Goal: Transaction & Acquisition: Purchase product/service

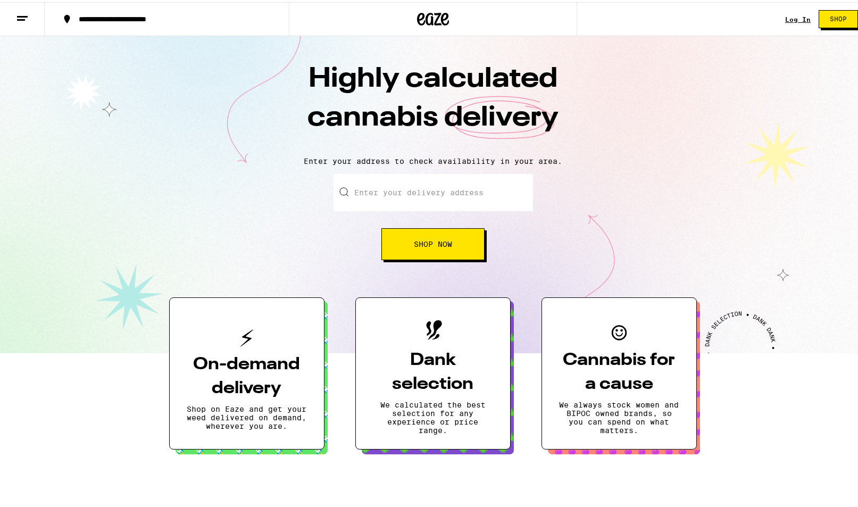
click at [444, 201] on input "Enter your delivery address" at bounding box center [433, 190] width 199 height 37
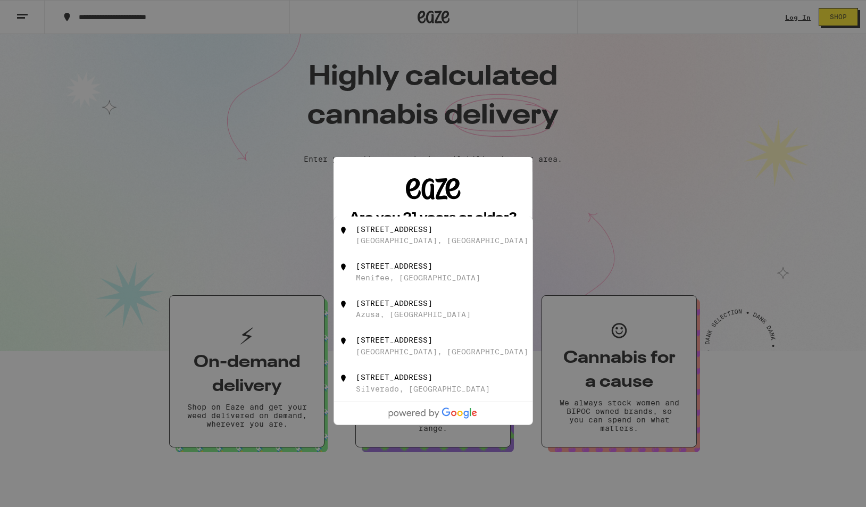
click at [429, 232] on div "[STREET_ADDRESS]" at bounding box center [394, 229] width 77 height 9
type input "[STREET_ADDRESS]"
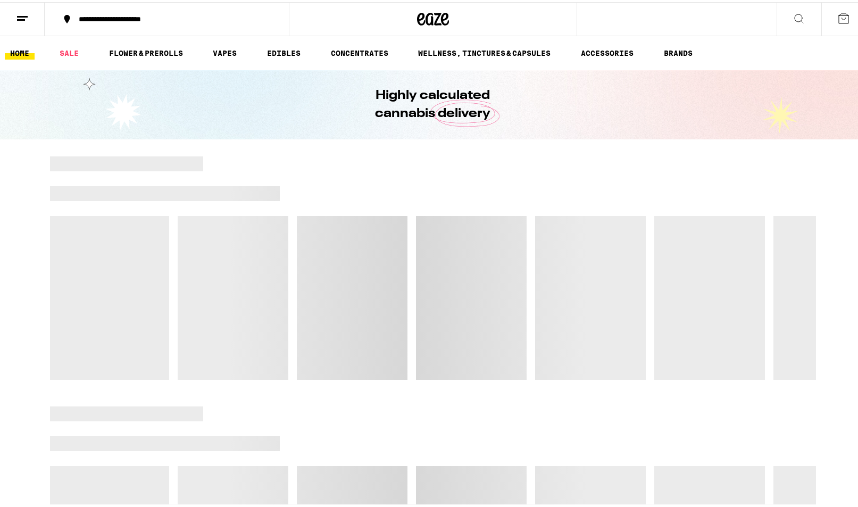
drag, startPoint x: 440, startPoint y: 272, endPoint x: 515, endPoint y: 171, distance: 125.4
click at [515, 171] on div at bounding box center [433, 265] width 766 height 223
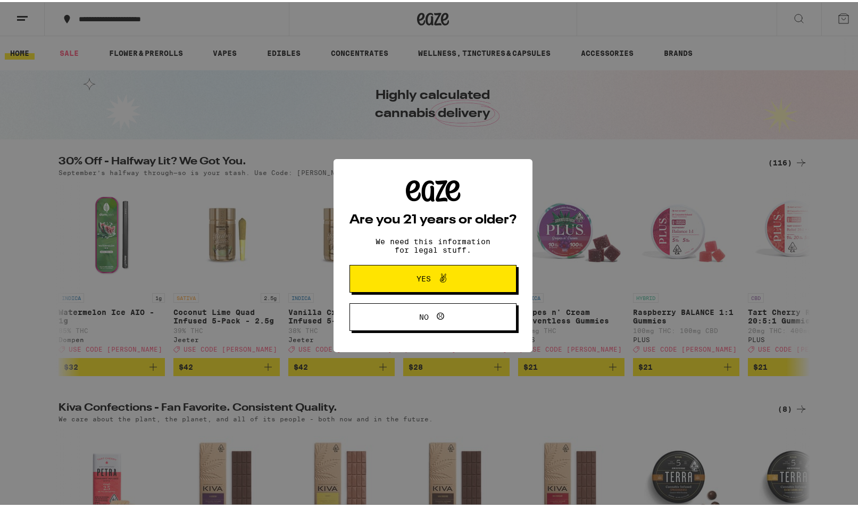
drag, startPoint x: 453, startPoint y: 282, endPoint x: 436, endPoint y: 279, distance: 17.2
click at [452, 282] on span "Yes" at bounding box center [433, 277] width 81 height 14
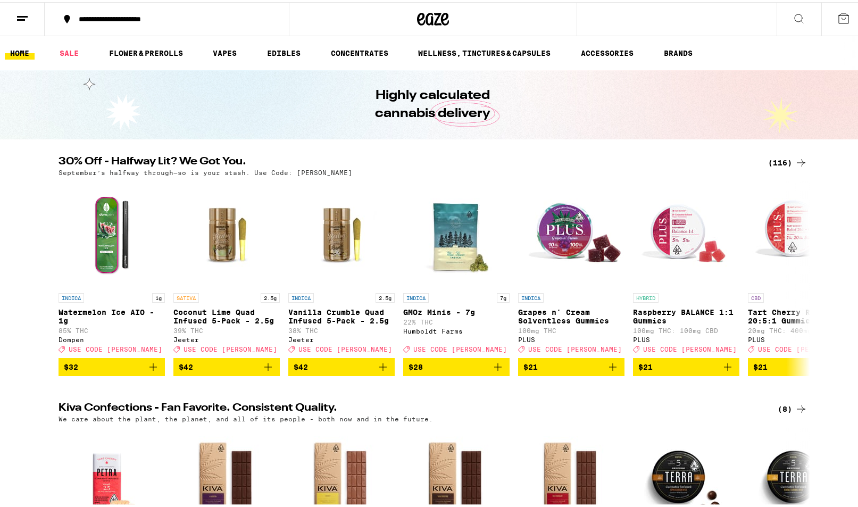
click at [223, 44] on ul "HOME SALE FLOWER & PREROLLS VAPES EDIBLES CONCENTRATES WELLNESS, TINCTURES & CA…" at bounding box center [433, 51] width 866 height 34
click at [224, 49] on link "VAPES" at bounding box center [224, 51] width 35 height 13
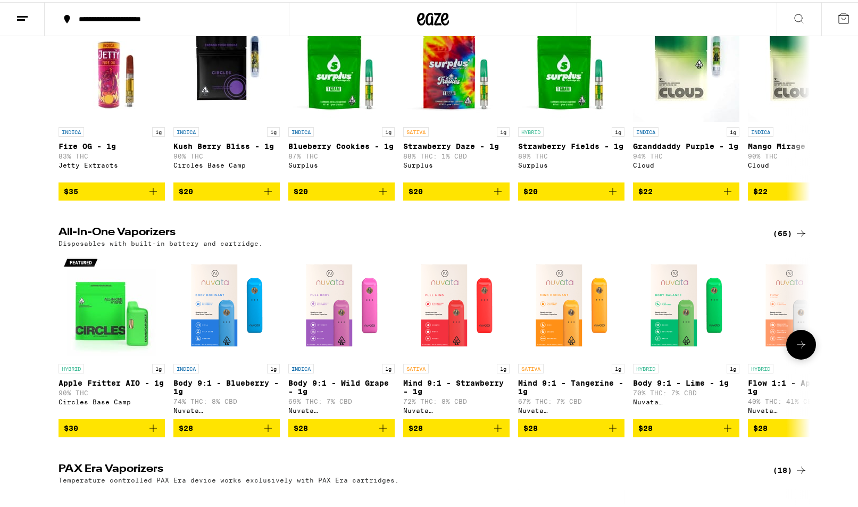
scroll to position [266, 0]
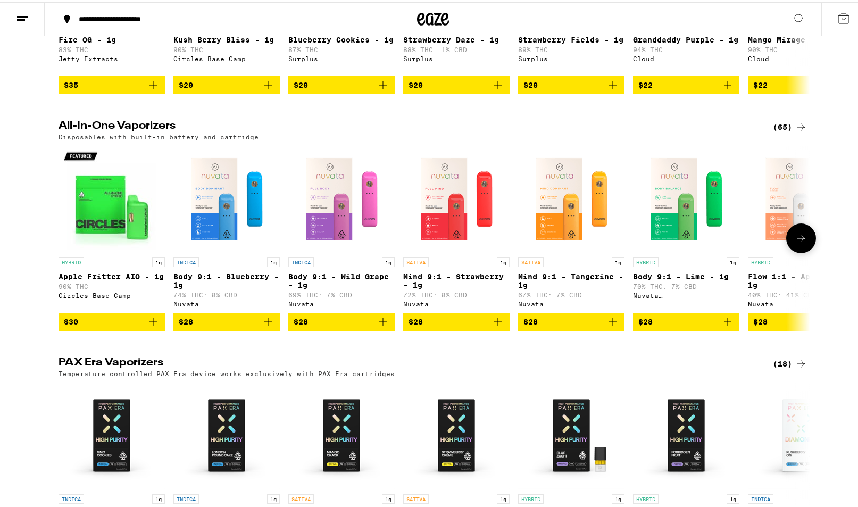
click at [791, 239] on button at bounding box center [801, 236] width 30 height 30
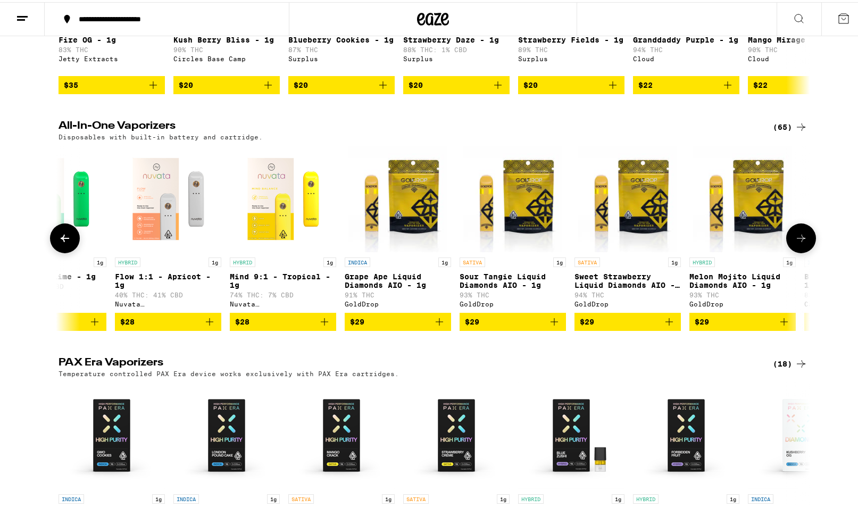
click at [786, 251] on button at bounding box center [801, 236] width 30 height 30
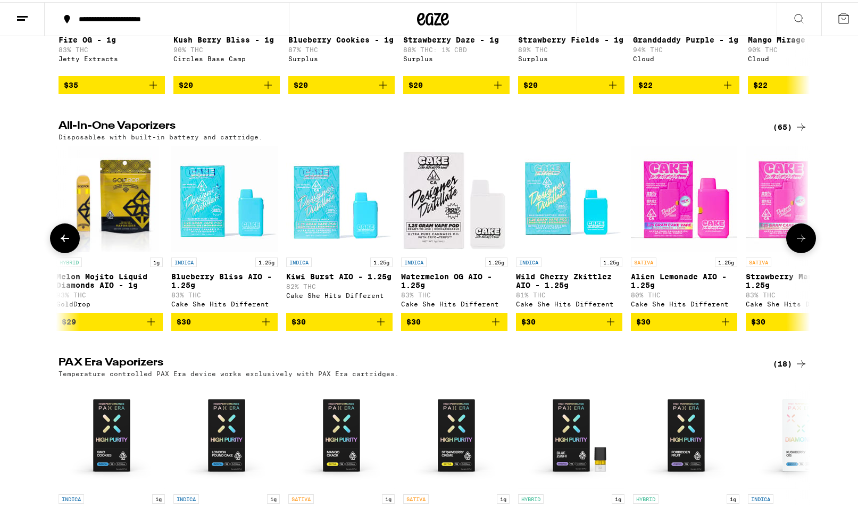
click at [813, 247] on div "All-In-One Vaporizers (65) Disposables with built-in battery and cartridge. HYB…" at bounding box center [433, 224] width 866 height 210
click at [810, 249] on button at bounding box center [801, 236] width 30 height 30
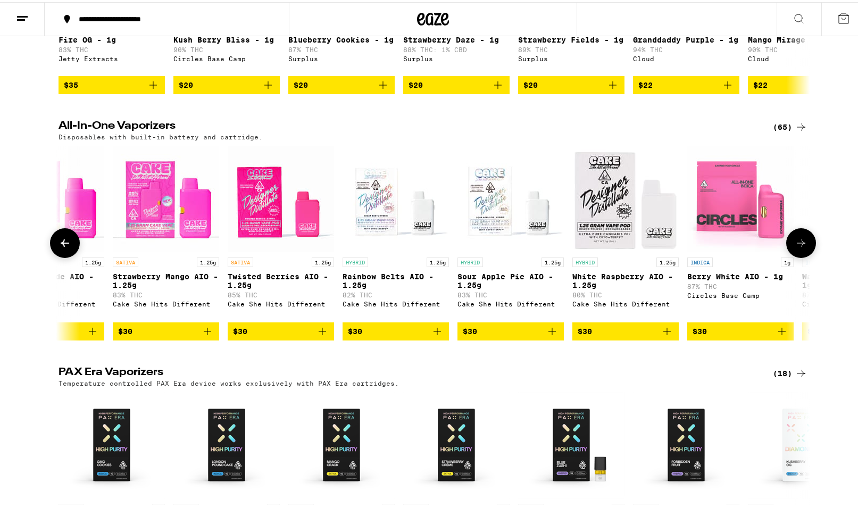
click at [808, 250] on button at bounding box center [801, 241] width 30 height 30
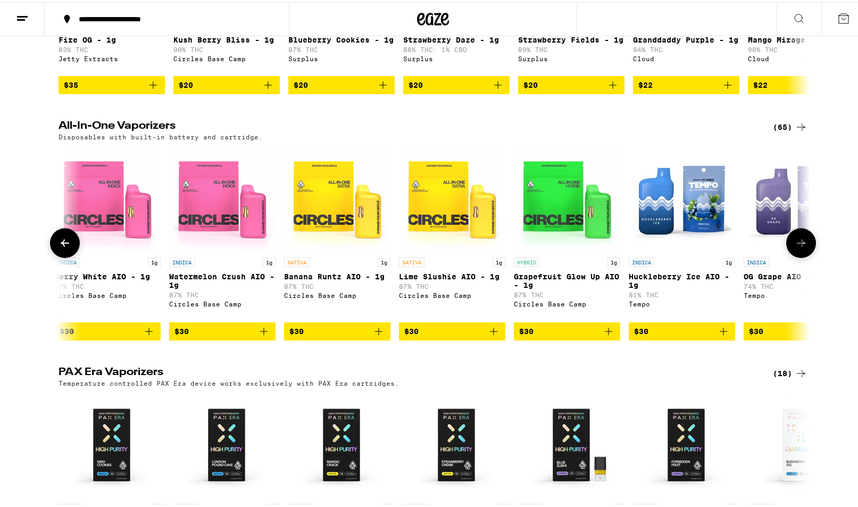
click at [809, 247] on button at bounding box center [801, 241] width 30 height 30
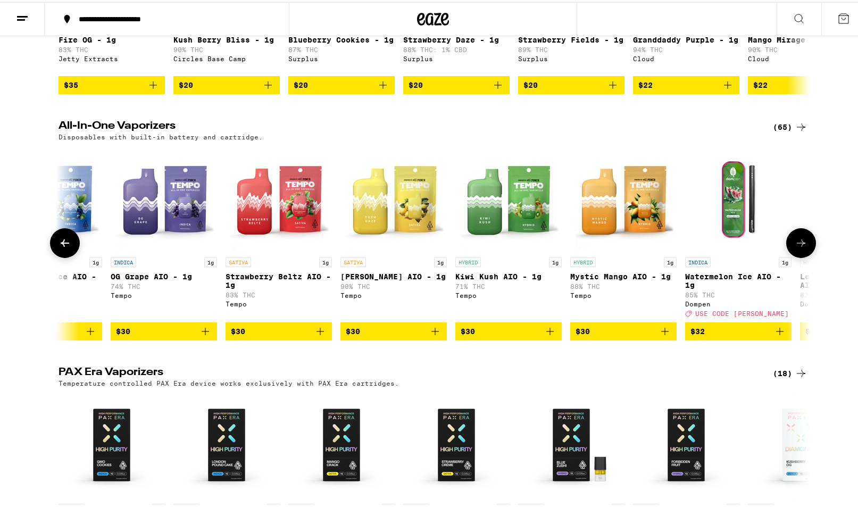
click at [809, 247] on button at bounding box center [801, 241] width 30 height 30
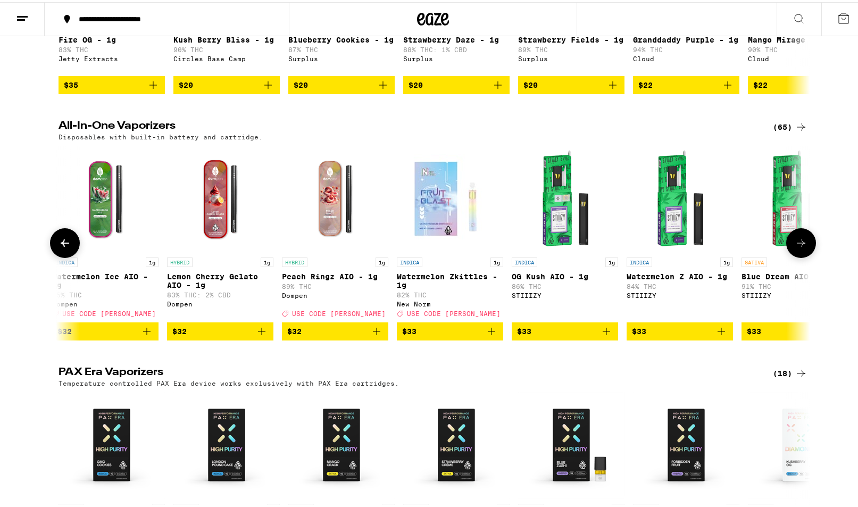
click at [809, 247] on button at bounding box center [801, 241] width 30 height 30
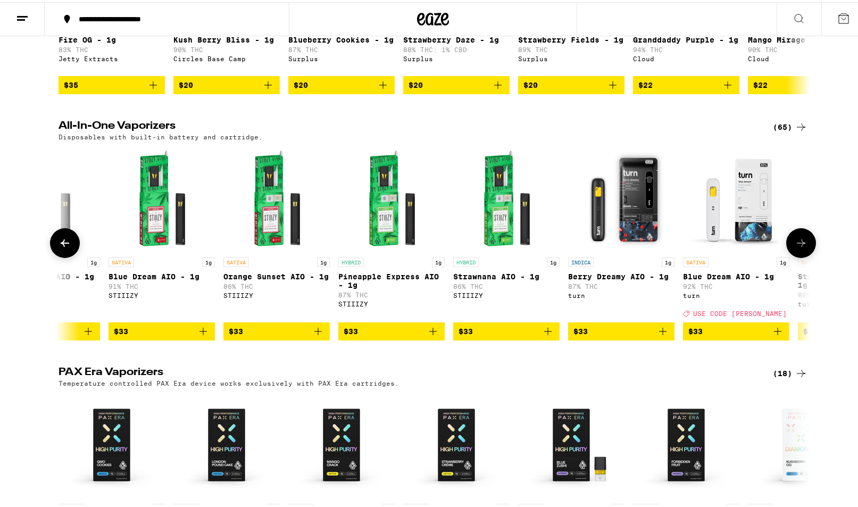
click at [806, 248] on button at bounding box center [801, 241] width 30 height 30
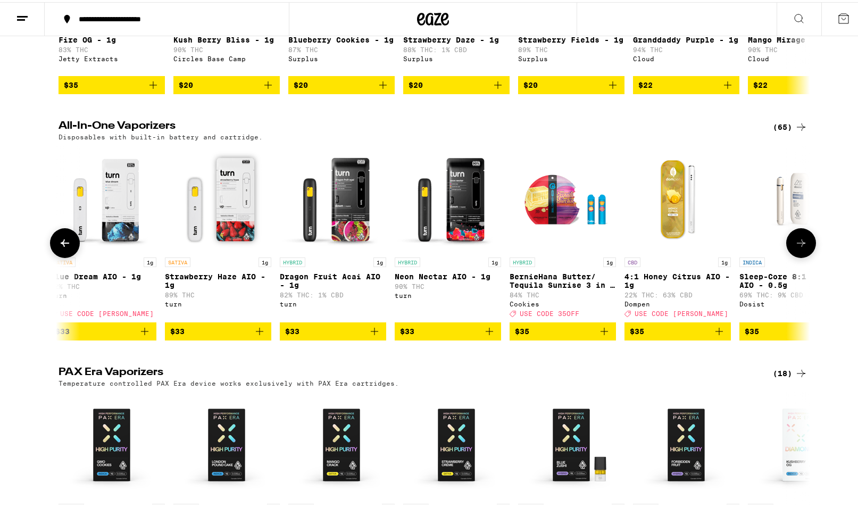
click at [806, 248] on button at bounding box center [801, 241] width 30 height 30
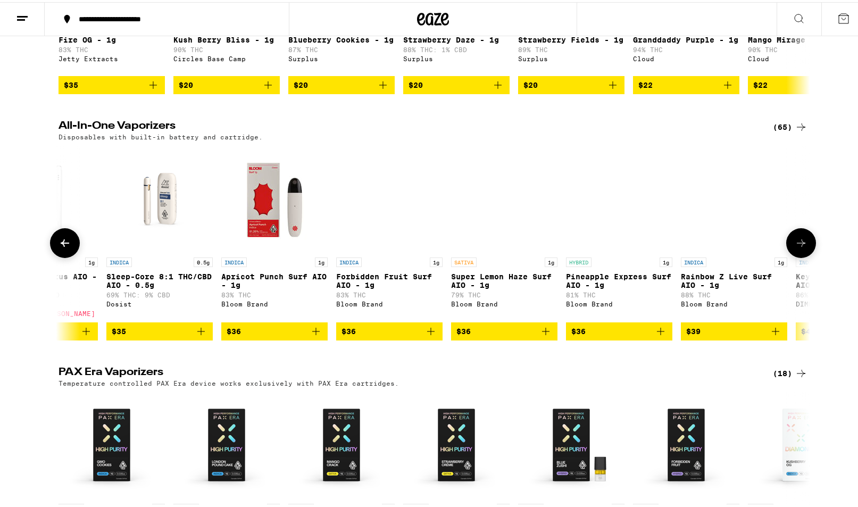
click at [806, 248] on button at bounding box center [801, 241] width 30 height 30
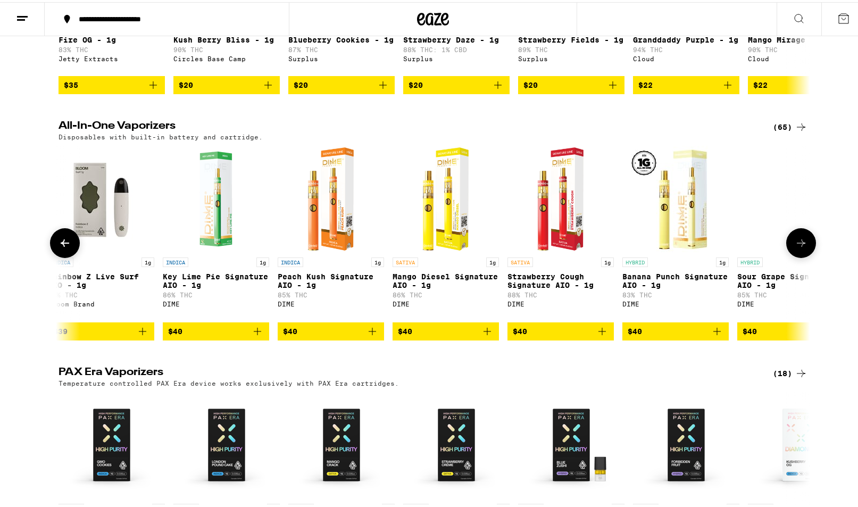
click at [805, 250] on button at bounding box center [801, 241] width 30 height 30
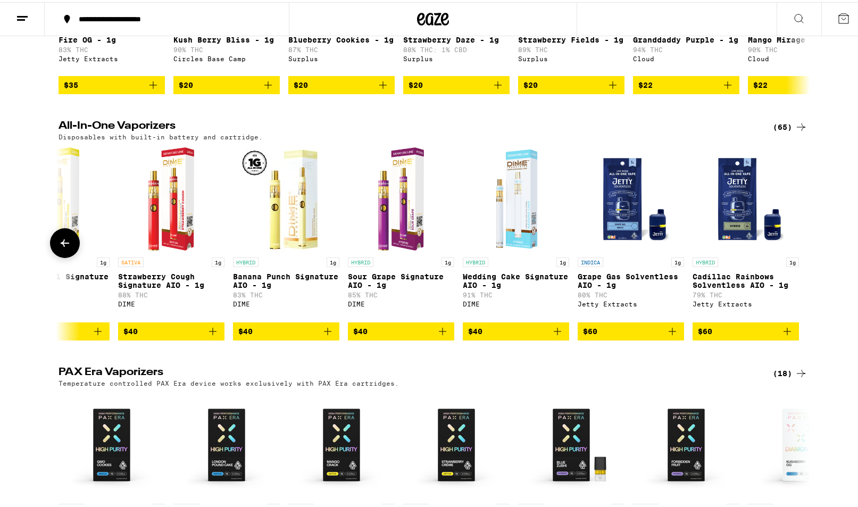
click at [54, 254] on button at bounding box center [65, 241] width 30 height 30
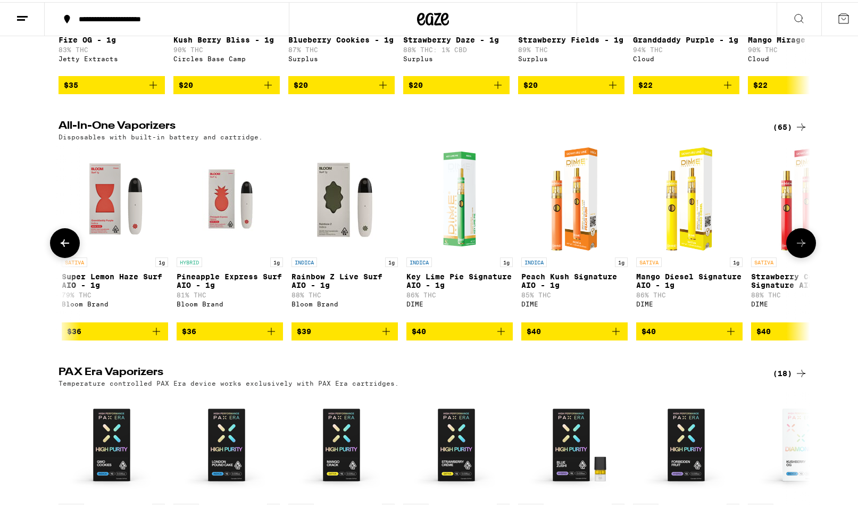
click at [63, 247] on icon at bounding box center [65, 241] width 13 height 13
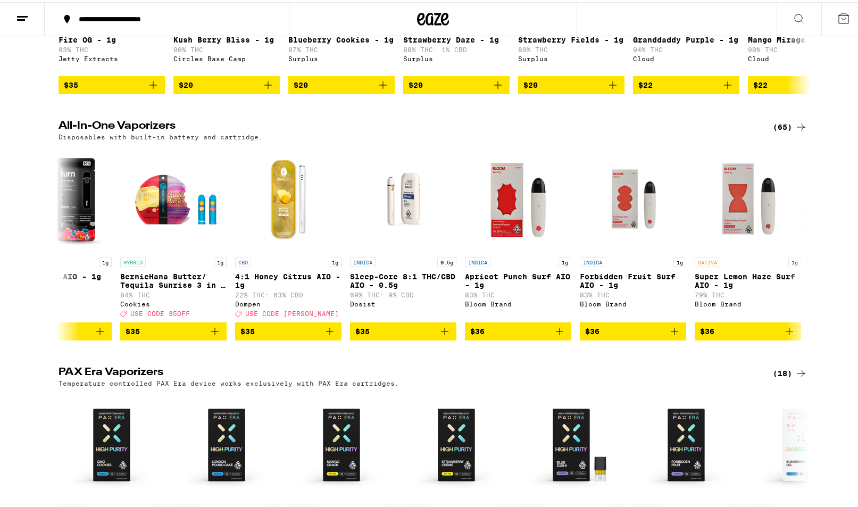
scroll to position [213, 0]
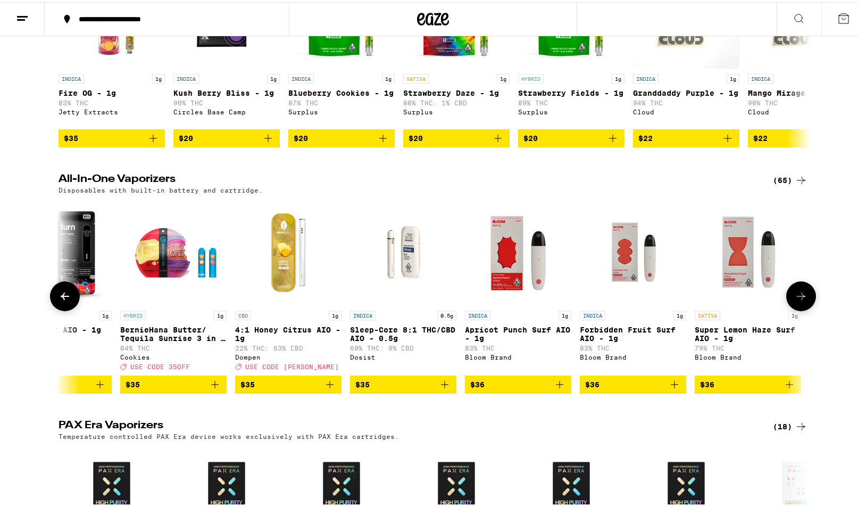
click at [61, 295] on button at bounding box center [65, 294] width 30 height 30
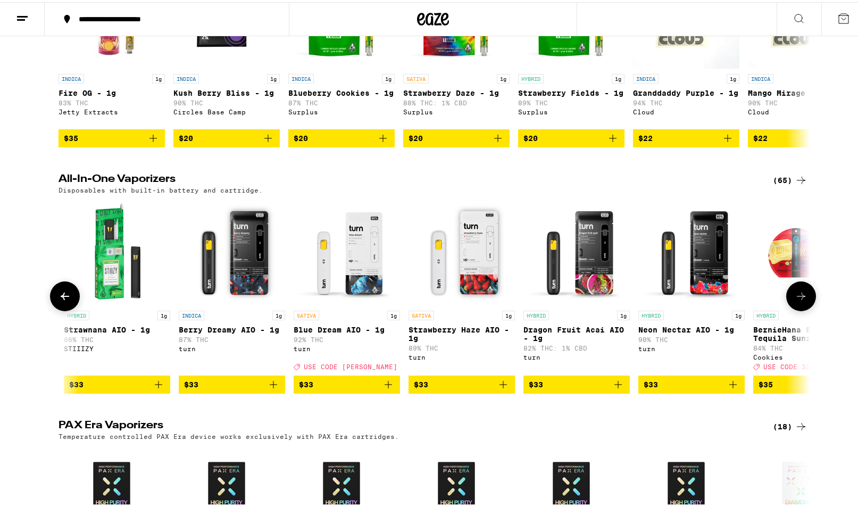
click at [61, 295] on button at bounding box center [65, 294] width 30 height 30
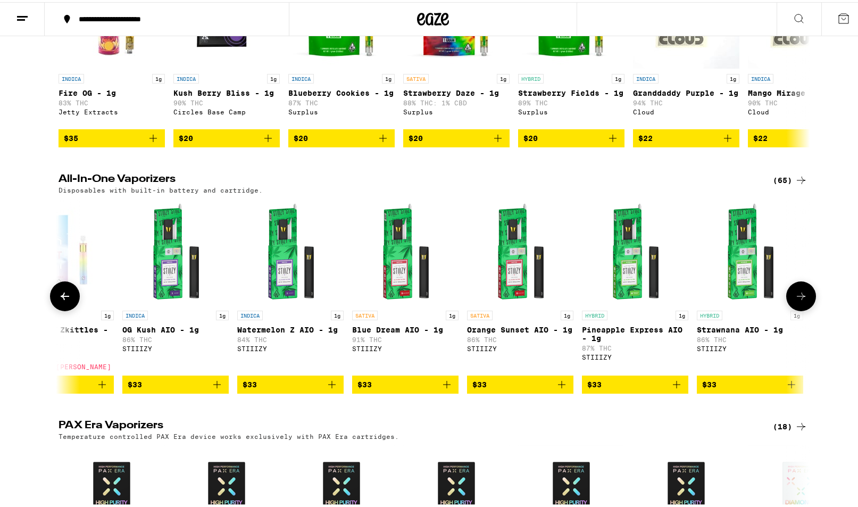
click at [61, 295] on button at bounding box center [65, 294] width 30 height 30
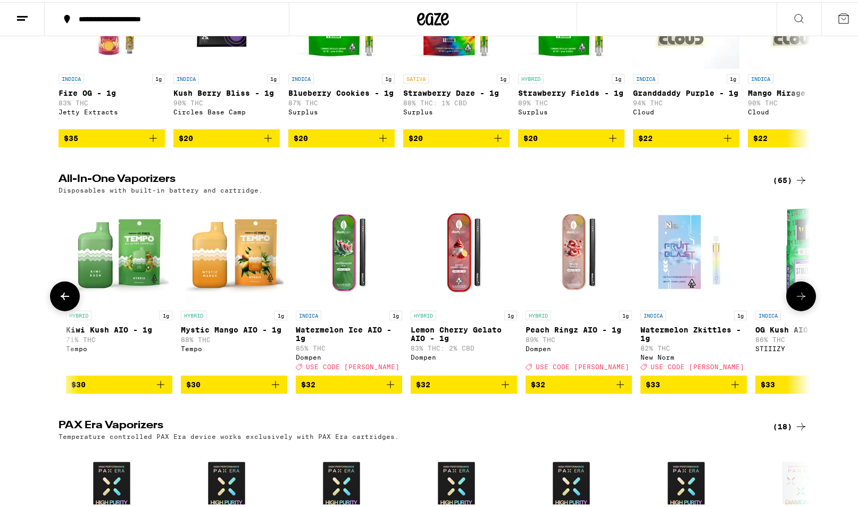
click at [61, 295] on button at bounding box center [65, 294] width 30 height 30
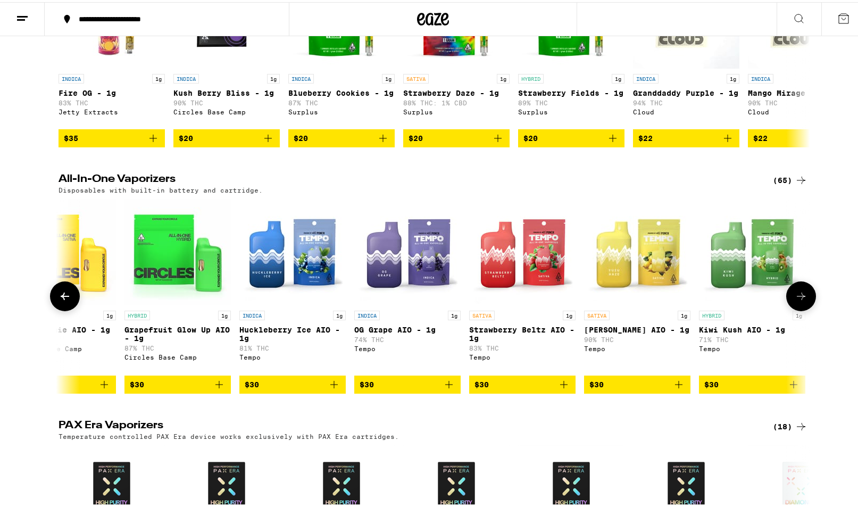
click at [61, 295] on button at bounding box center [65, 294] width 30 height 30
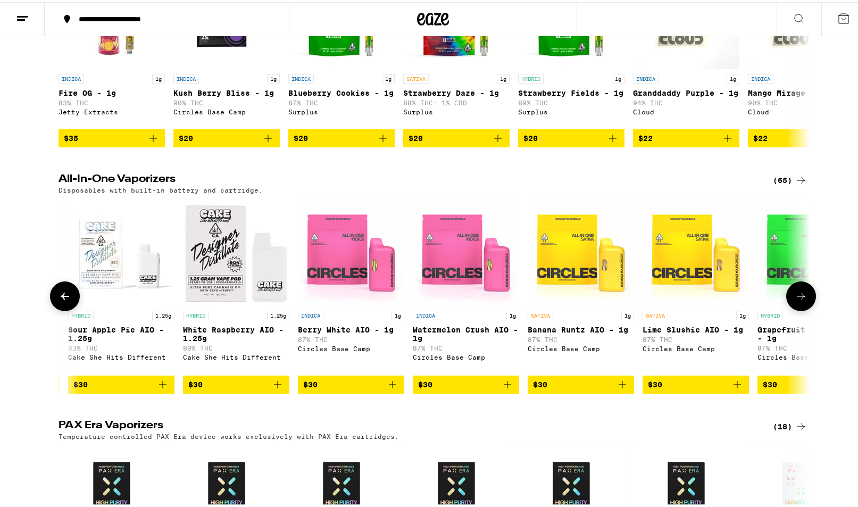
click at [62, 295] on button at bounding box center [65, 294] width 30 height 30
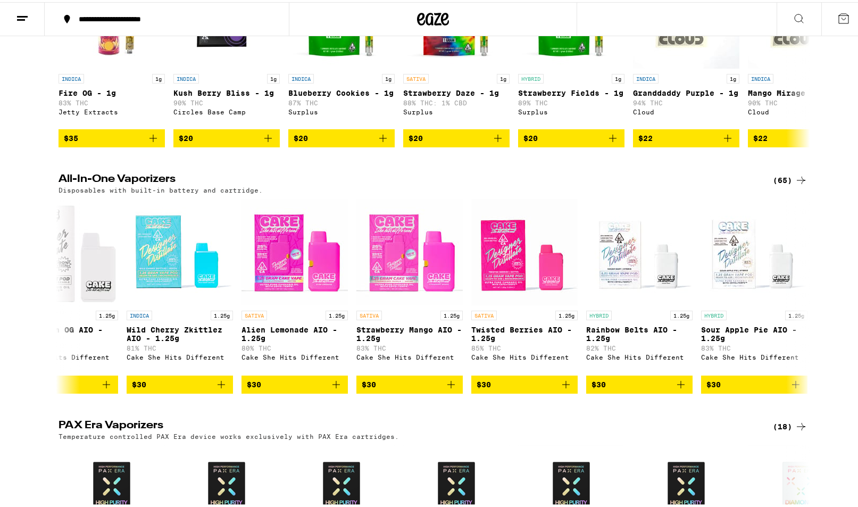
click at [107, 185] on h2 "All-In-One Vaporizers" at bounding box center [407, 178] width 697 height 13
click at [72, 305] on button at bounding box center [65, 294] width 30 height 30
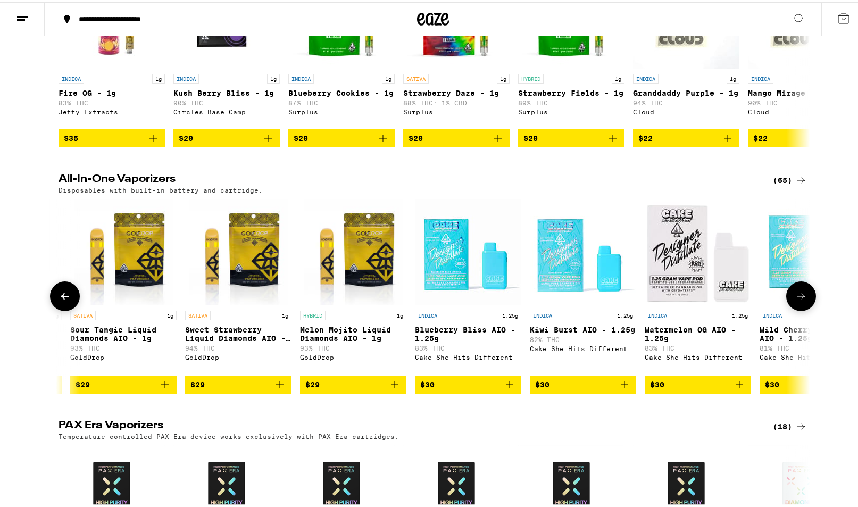
click at [70, 305] on button at bounding box center [65, 294] width 30 height 30
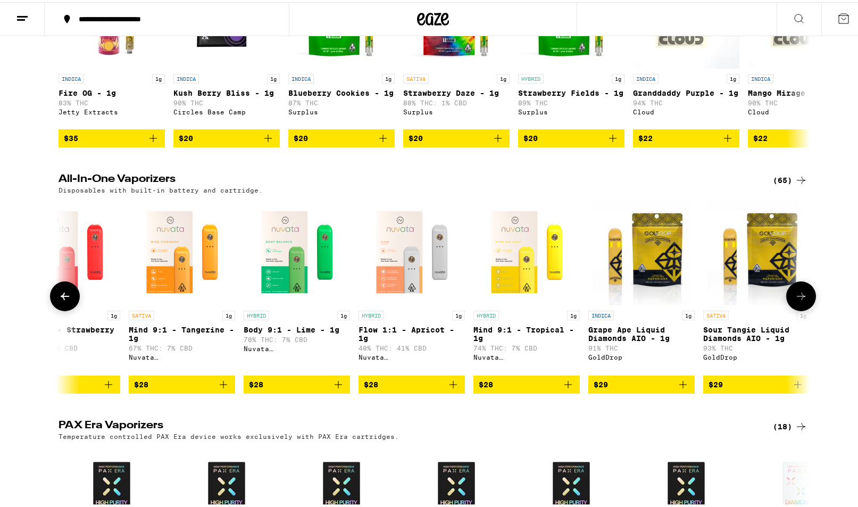
click at [795, 301] on icon at bounding box center [801, 294] width 13 height 13
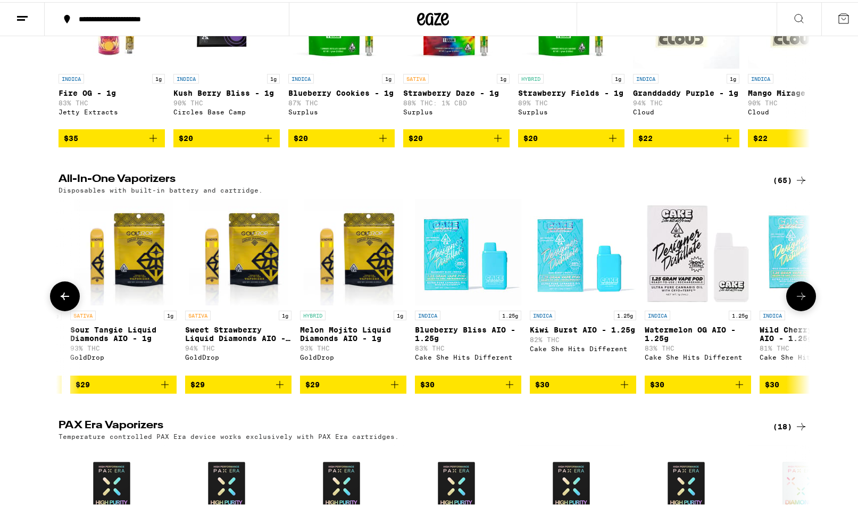
click at [795, 301] on icon at bounding box center [801, 294] width 13 height 13
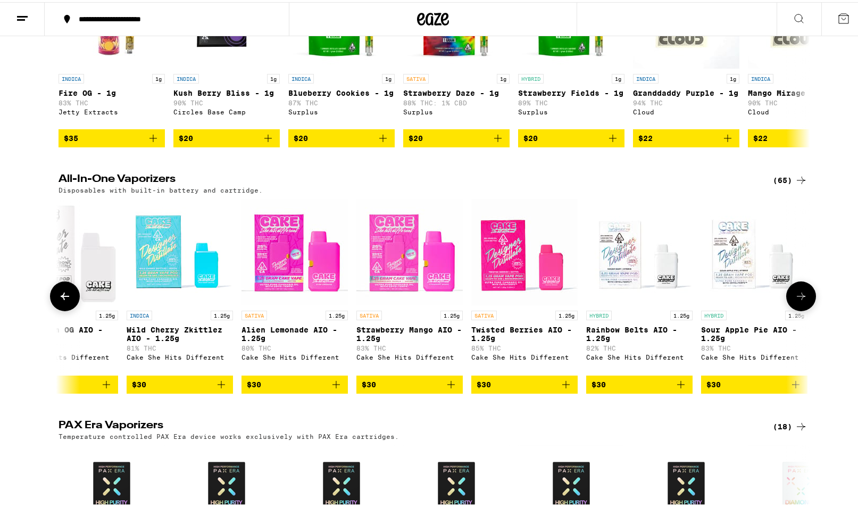
click at [795, 301] on icon at bounding box center [801, 294] width 13 height 13
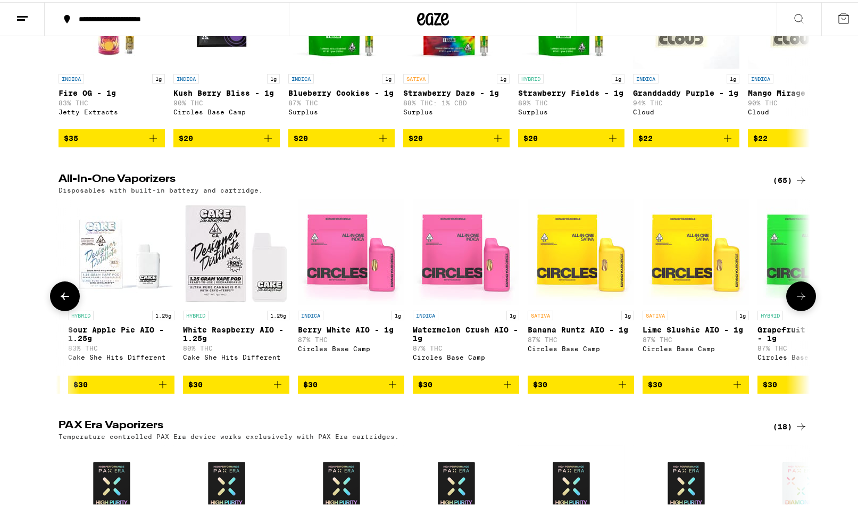
click at [798, 301] on icon at bounding box center [801, 294] width 13 height 13
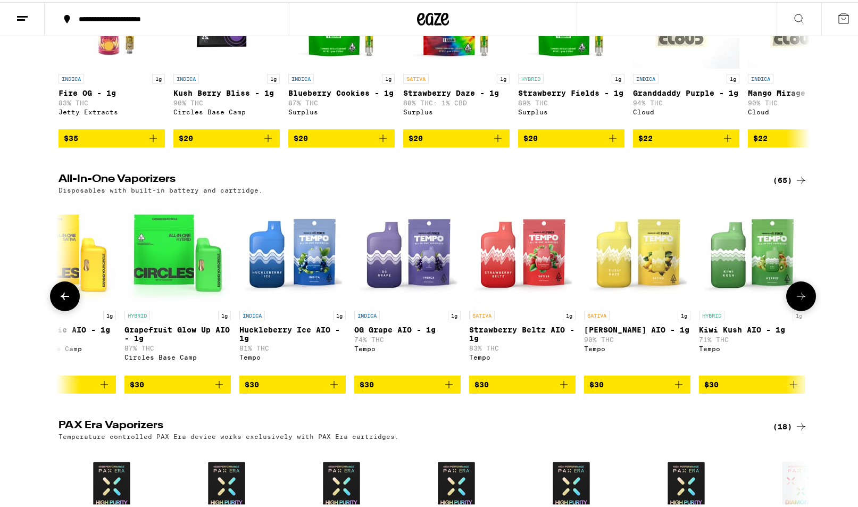
click at [798, 301] on icon at bounding box center [801, 294] width 13 height 13
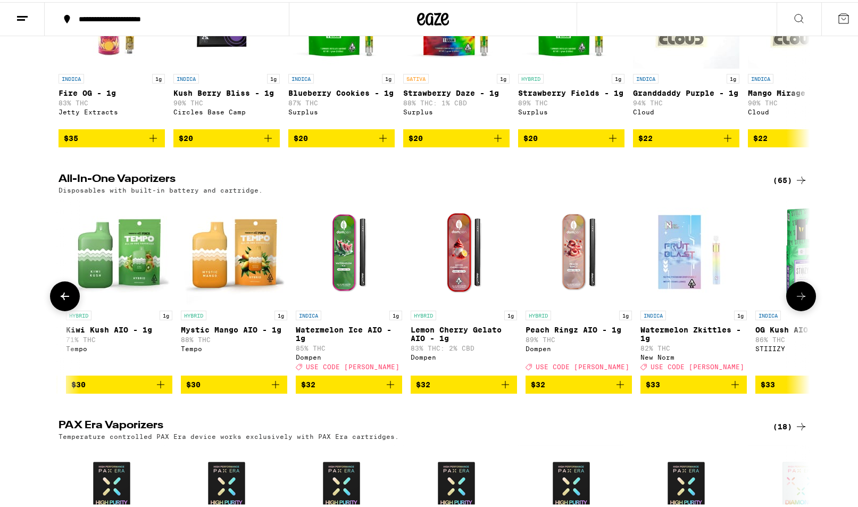
click at [798, 301] on icon at bounding box center [801, 294] width 13 height 13
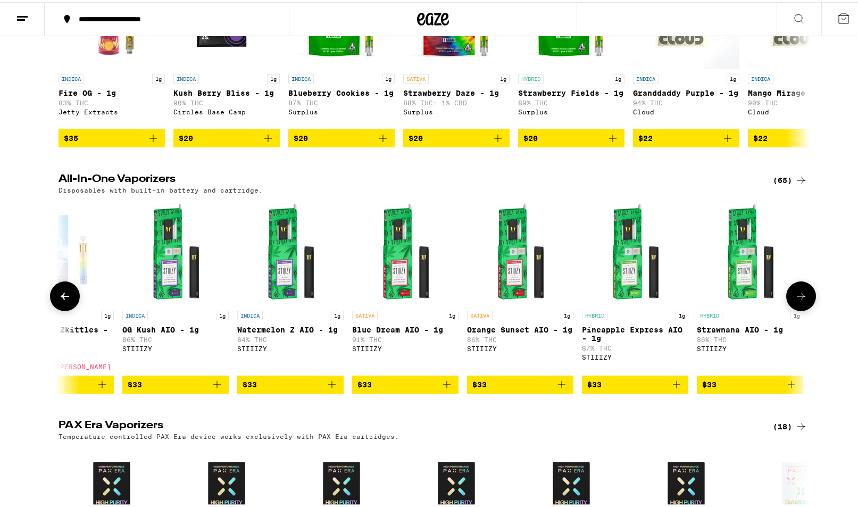
click at [798, 301] on icon at bounding box center [801, 294] width 13 height 13
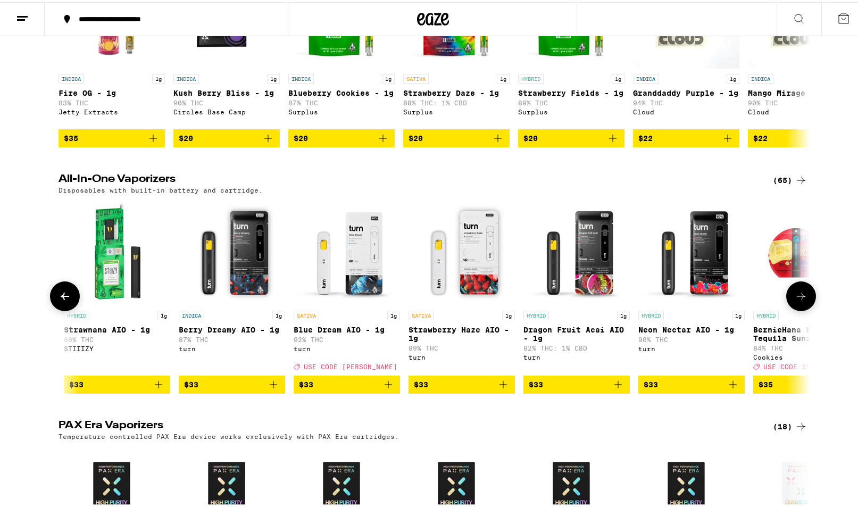
click at [799, 301] on icon at bounding box center [801, 294] width 13 height 13
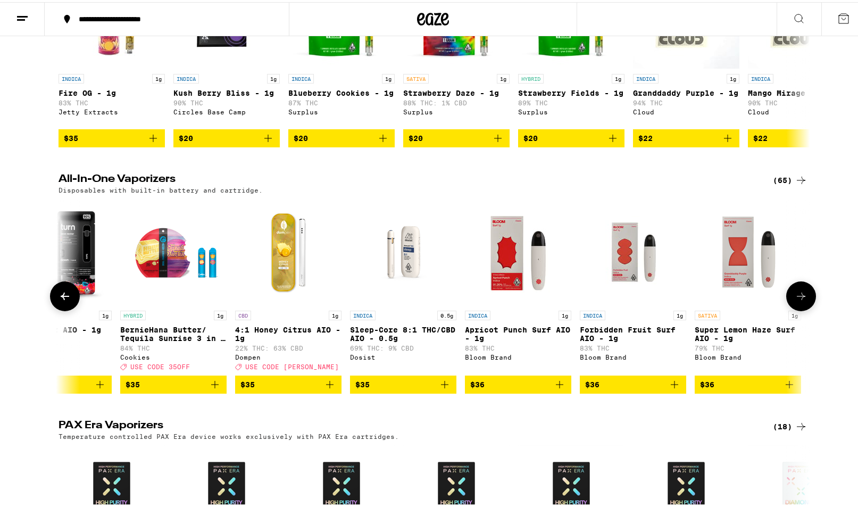
click at [799, 301] on icon at bounding box center [801, 294] width 13 height 13
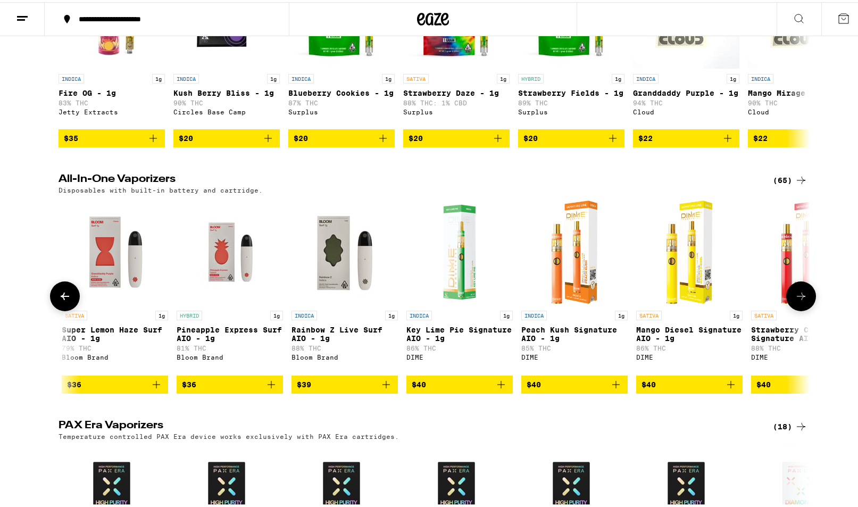
click at [799, 301] on icon at bounding box center [801, 294] width 13 height 13
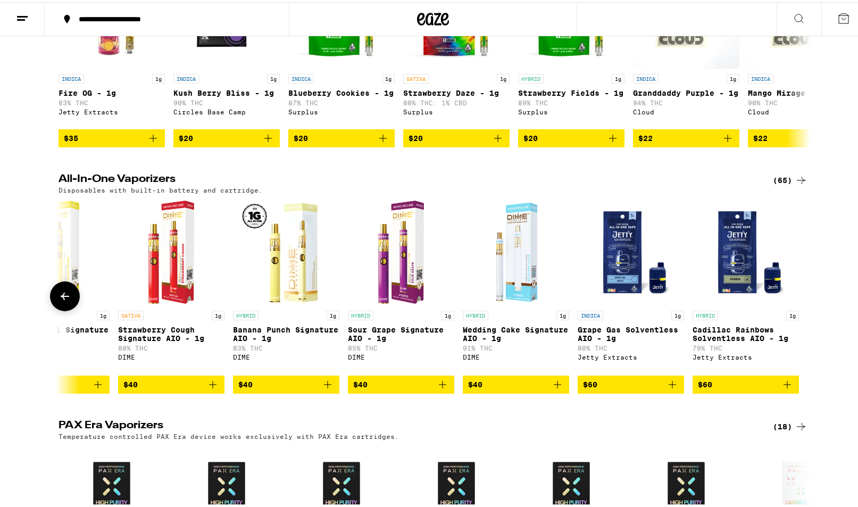
click at [801, 294] on button at bounding box center [801, 294] width 0 height 0
click at [799, 309] on div at bounding box center [801, 294] width 30 height 30
click at [70, 306] on button at bounding box center [65, 294] width 30 height 30
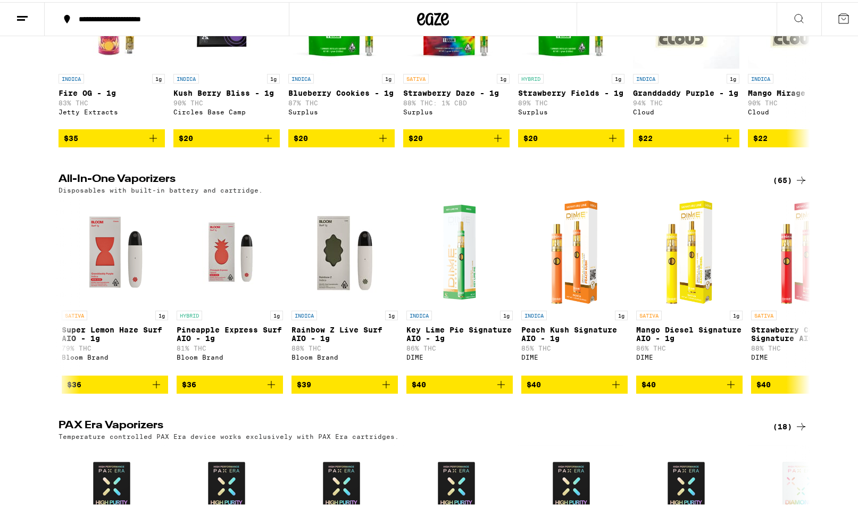
click at [0, 364] on div "All-In-One Vaporizers (65) Disposables with built-in battery and cartridge. HYB…" at bounding box center [433, 282] width 866 height 220
click at [802, 301] on icon at bounding box center [801, 294] width 13 height 13
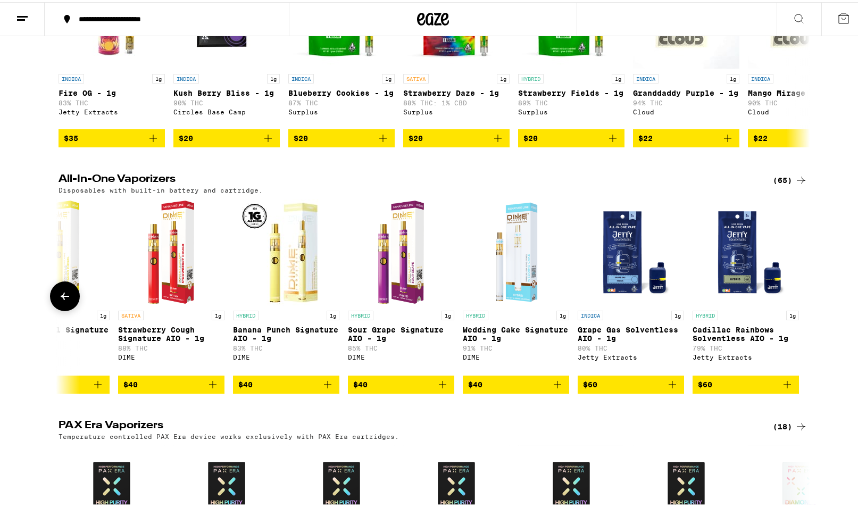
click at [55, 297] on button at bounding box center [65, 294] width 30 height 30
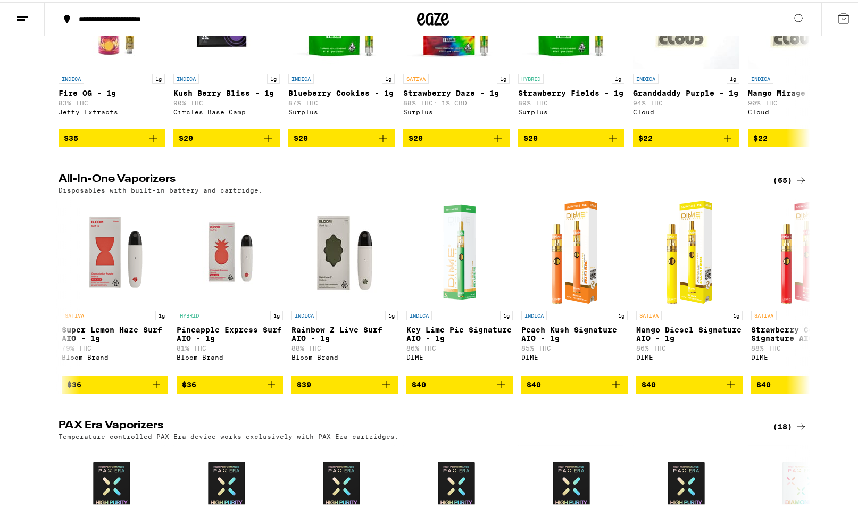
click at [795, 183] on icon at bounding box center [801, 178] width 13 height 13
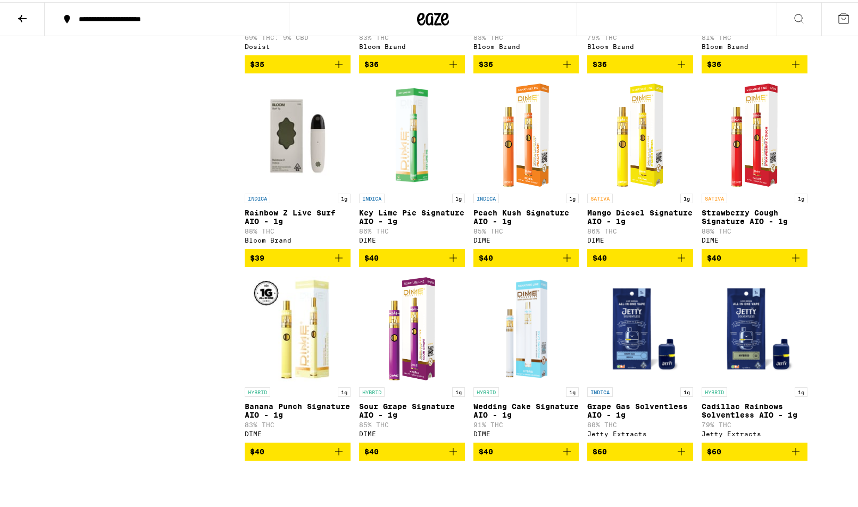
scroll to position [2287, 0]
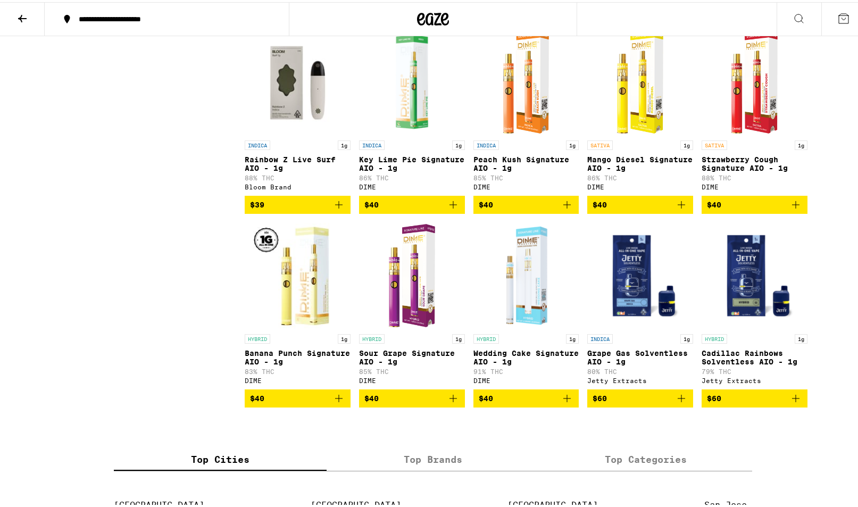
click at [781, 209] on span "$40" at bounding box center [754, 202] width 95 height 13
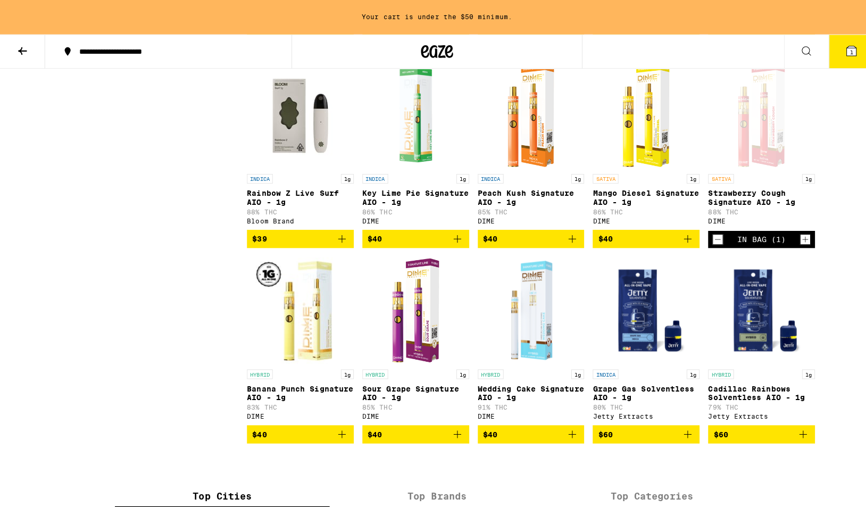
scroll to position [2321, 0]
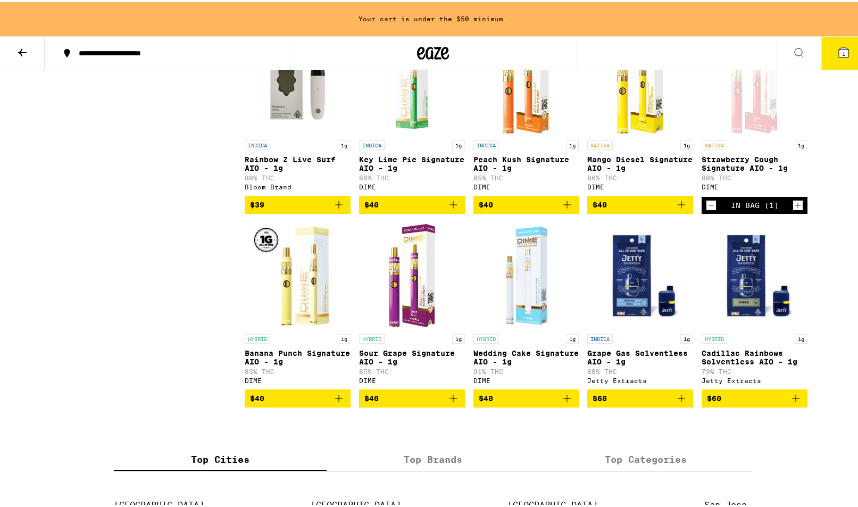
drag, startPoint x: 760, startPoint y: 173, endPoint x: 754, endPoint y: 164, distance: 11.0
click at [759, 133] on div "Open page for Strawberry Cough Signature AIO - 1g from DIME" at bounding box center [755, 80] width 60 height 106
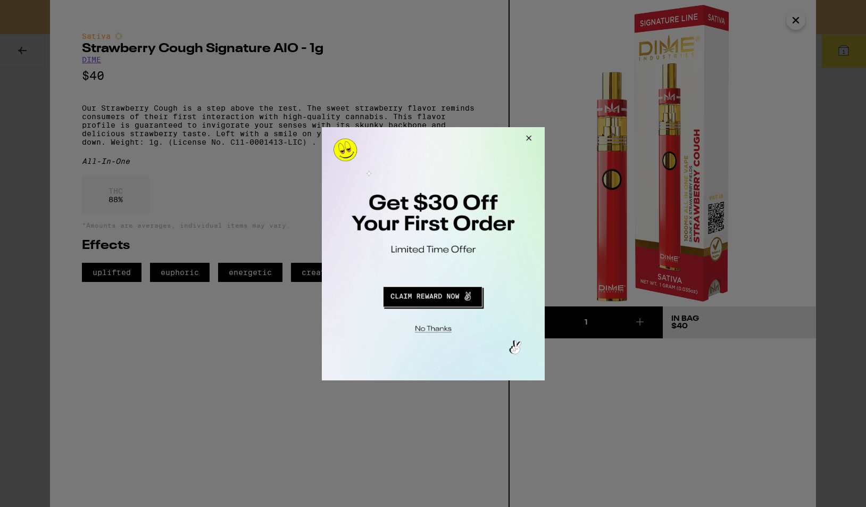
click at [421, 294] on button "Redirect to URL" at bounding box center [431, 295] width 185 height 26
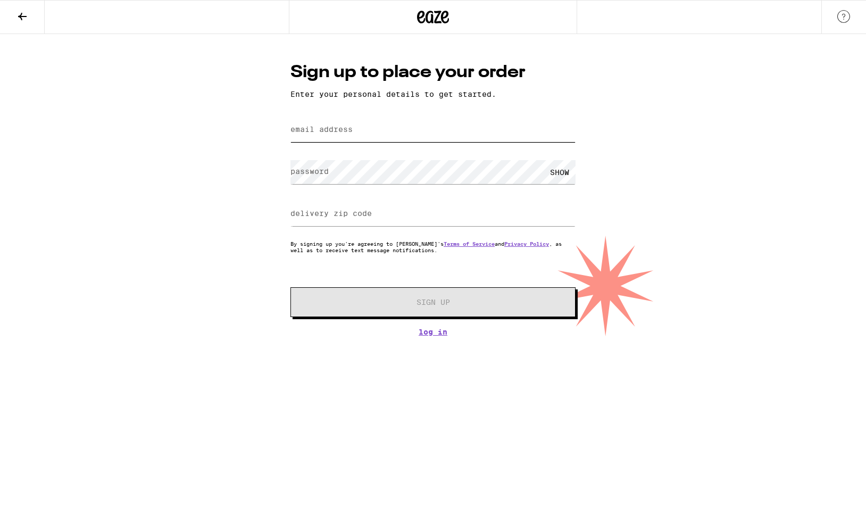
click at [357, 122] on input "email address" at bounding box center [432, 130] width 285 height 24
type input "[EMAIL_ADDRESS][DOMAIN_NAME]"
type input "94538"
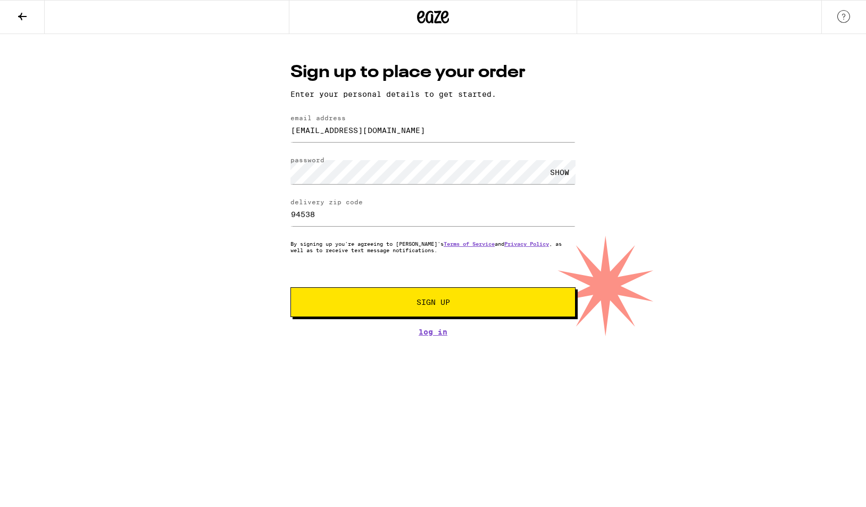
click at [562, 173] on div "SHOW" at bounding box center [560, 172] width 32 height 24
click at [454, 310] on button "Sign Up" at bounding box center [432, 302] width 285 height 30
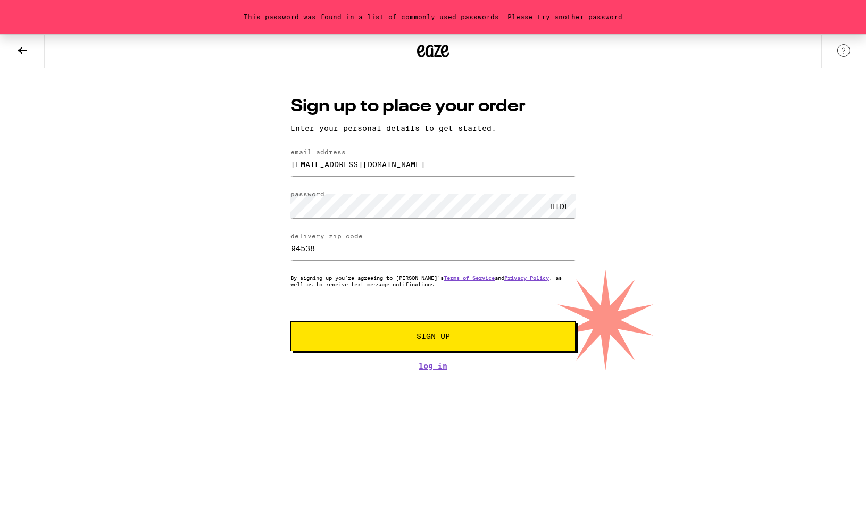
click at [404, 324] on form "email address [EMAIL_ADDRESS][DOMAIN_NAME] password HIDE delivery zip code 9453…" at bounding box center [432, 249] width 285 height 203
click at [406, 330] on button "Sign Up" at bounding box center [432, 336] width 285 height 30
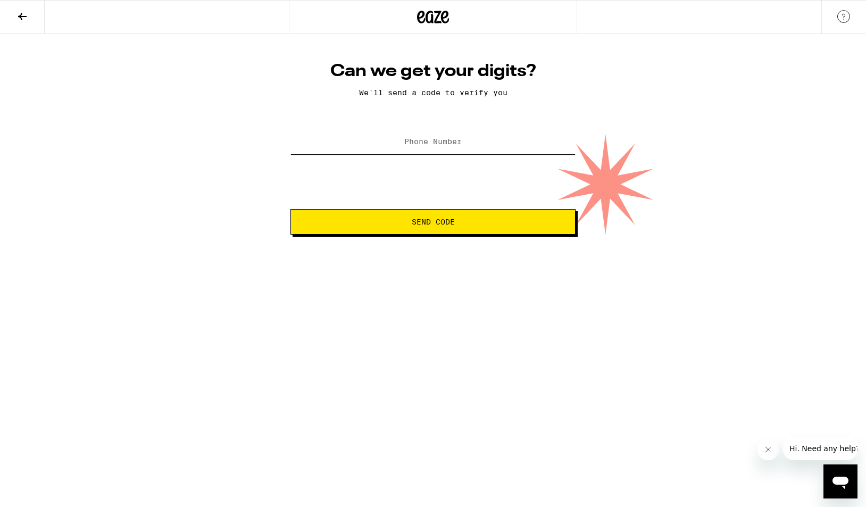
click at [378, 140] on input "Phone Number" at bounding box center [432, 142] width 285 height 24
type input "[PHONE_NUMBER]"
click at [419, 234] on button "Send Code" at bounding box center [432, 222] width 285 height 26
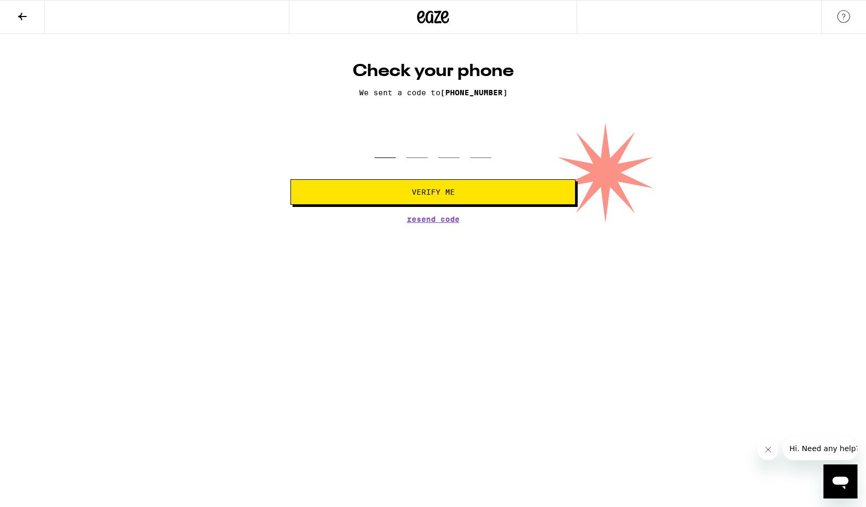
click at [389, 150] on input "tel" at bounding box center [384, 142] width 21 height 31
type input "5"
type input "6"
type input "4"
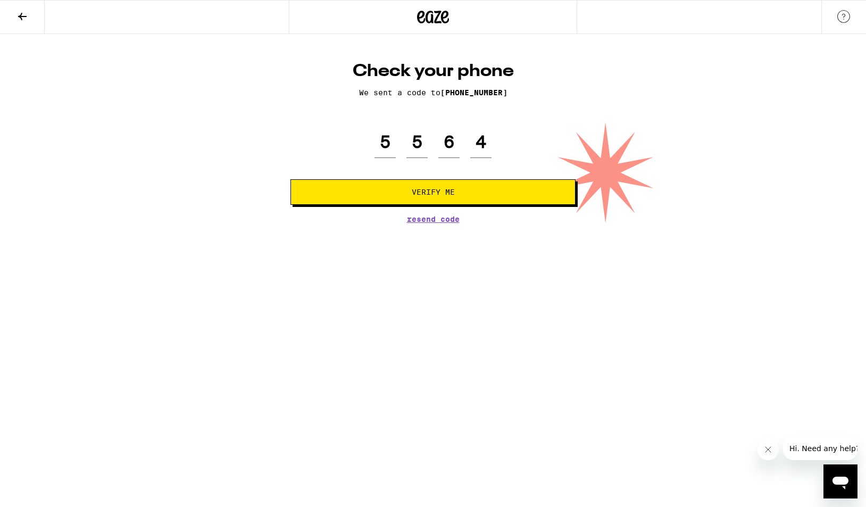
click at [426, 178] on form "5 5 6 4 Verify Me" at bounding box center [432, 166] width 285 height 78
click at [425, 190] on span "Verify Me" at bounding box center [433, 191] width 43 height 7
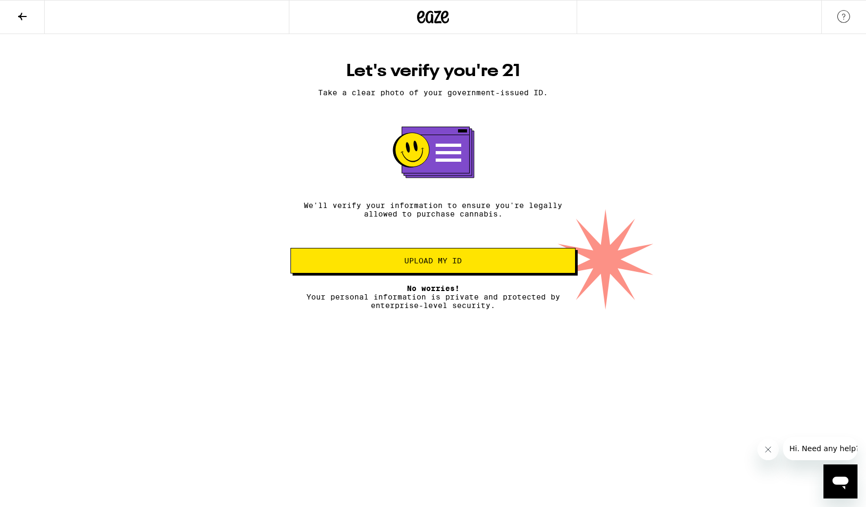
click at [472, 264] on span "Upload my ID" at bounding box center [432, 260] width 267 height 7
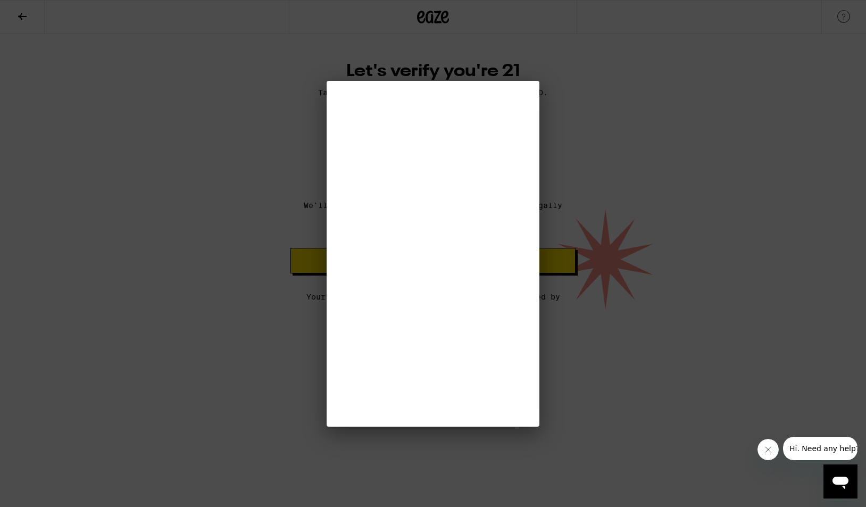
click at [211, 315] on div at bounding box center [433, 253] width 866 height 507
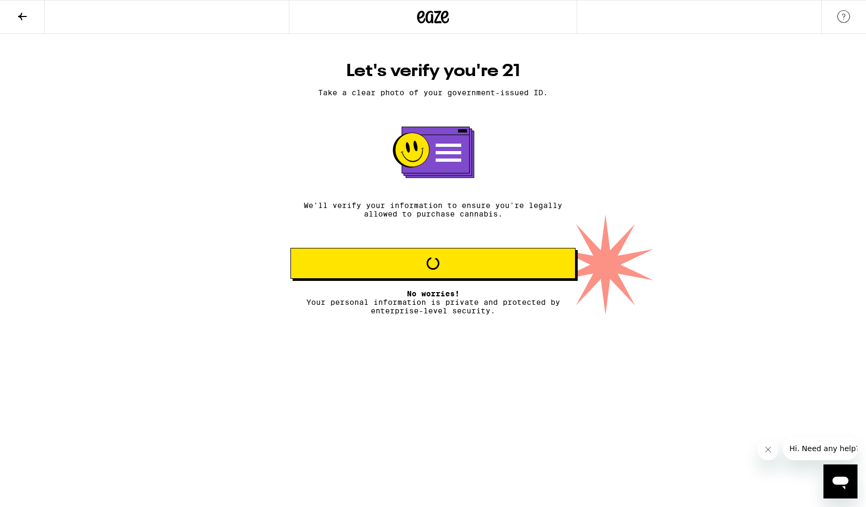
click at [428, 279] on button "Loading" at bounding box center [432, 263] width 285 height 31
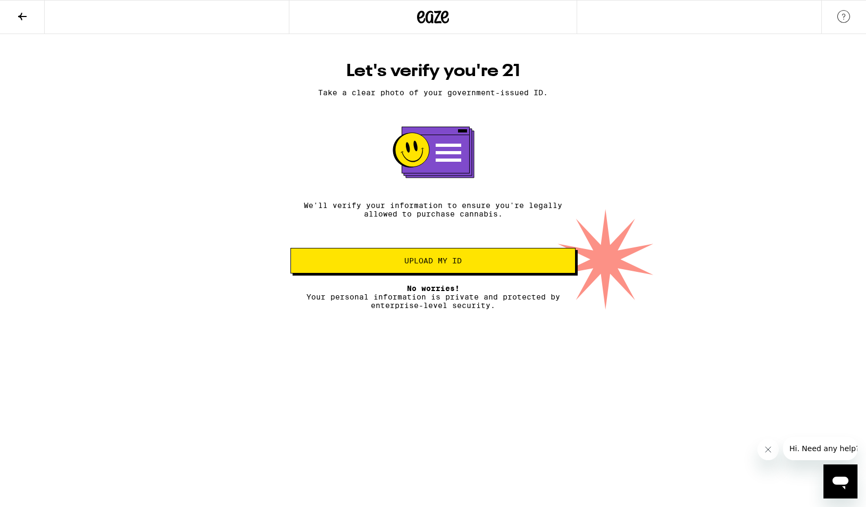
click at [776, 451] on button "Close message from company" at bounding box center [767, 449] width 21 height 21
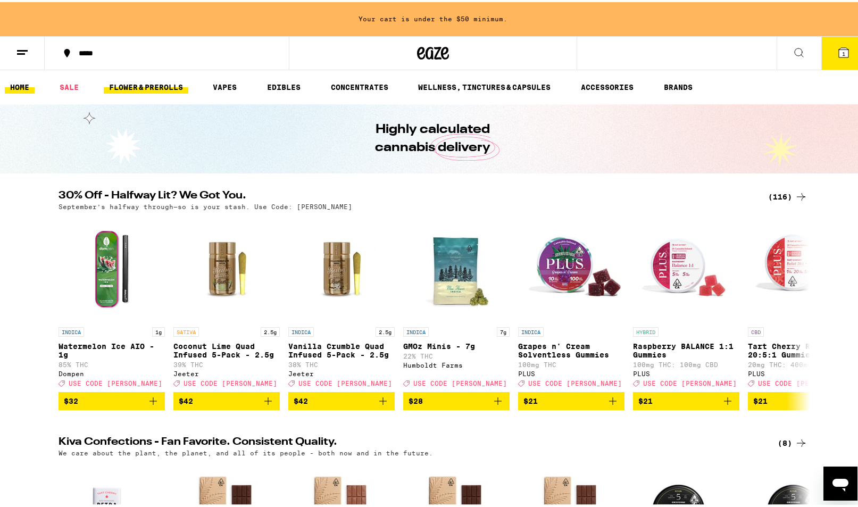
click at [120, 87] on link "FLOWER & PREROLLS" at bounding box center [146, 85] width 85 height 13
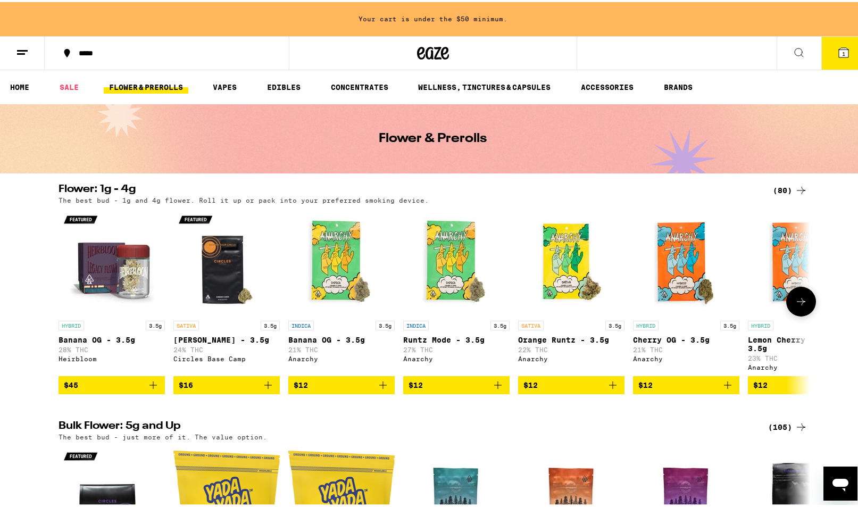
click at [220, 246] on img "Open page for Gush Rush - 3.5g from Circles Base Camp" at bounding box center [226, 260] width 106 height 106
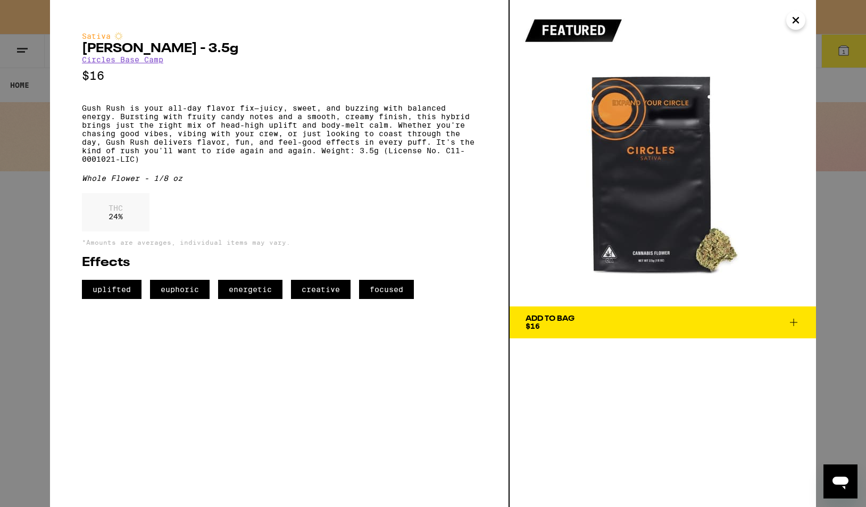
click at [567, 321] on div "Add To Bag" at bounding box center [550, 318] width 49 height 7
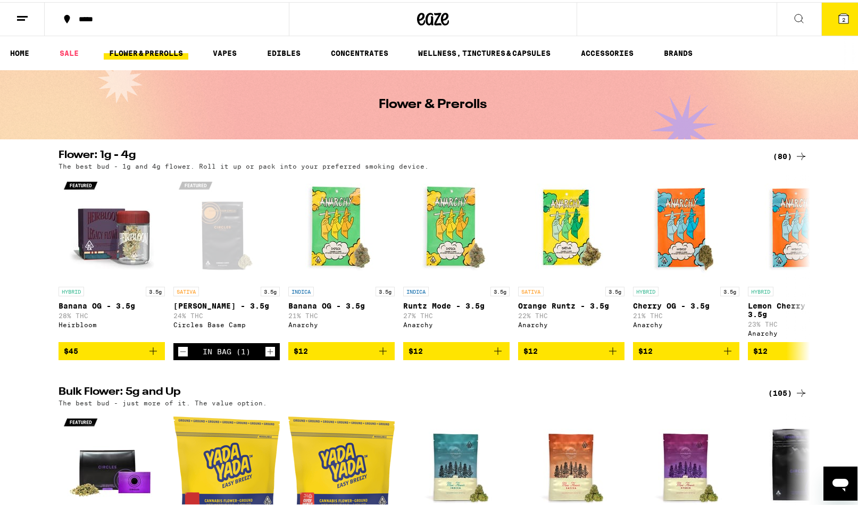
click at [839, 16] on icon at bounding box center [844, 17] width 10 height 10
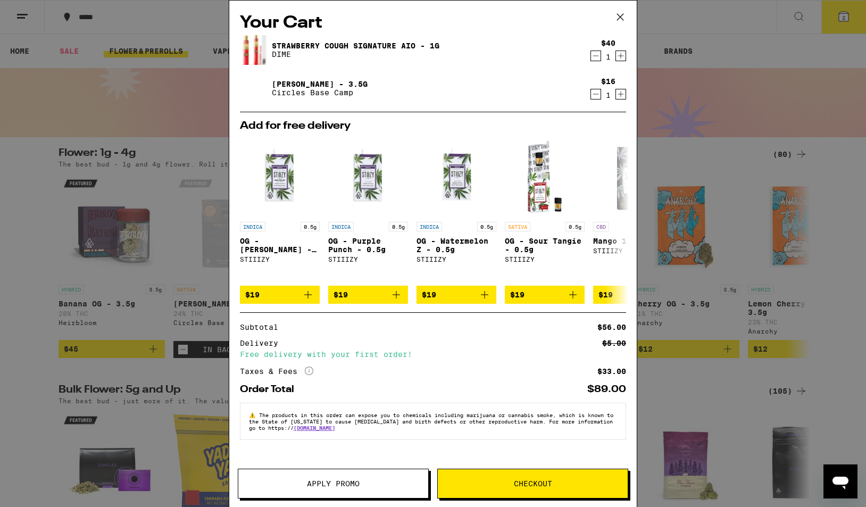
click at [347, 484] on span "Apply Promo" at bounding box center [333, 483] width 53 height 7
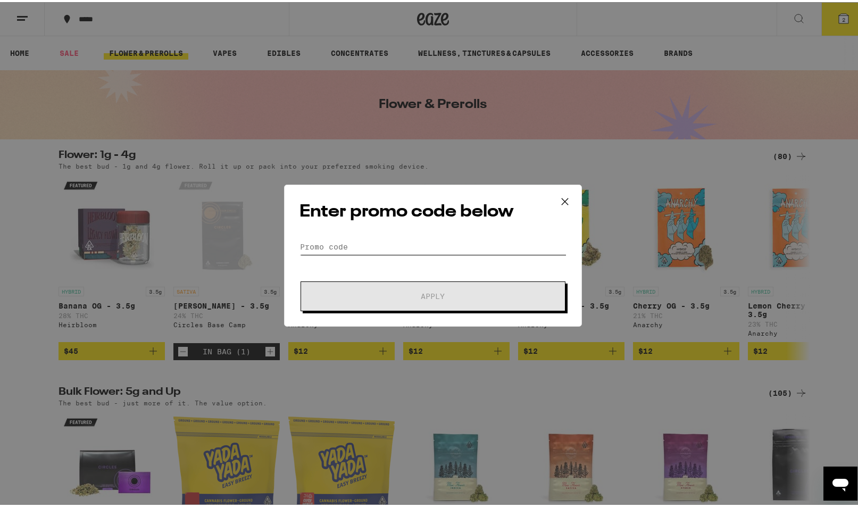
click at [358, 246] on input "Promo Code" at bounding box center [432, 245] width 267 height 16
click at [558, 199] on icon at bounding box center [565, 200] width 16 height 16
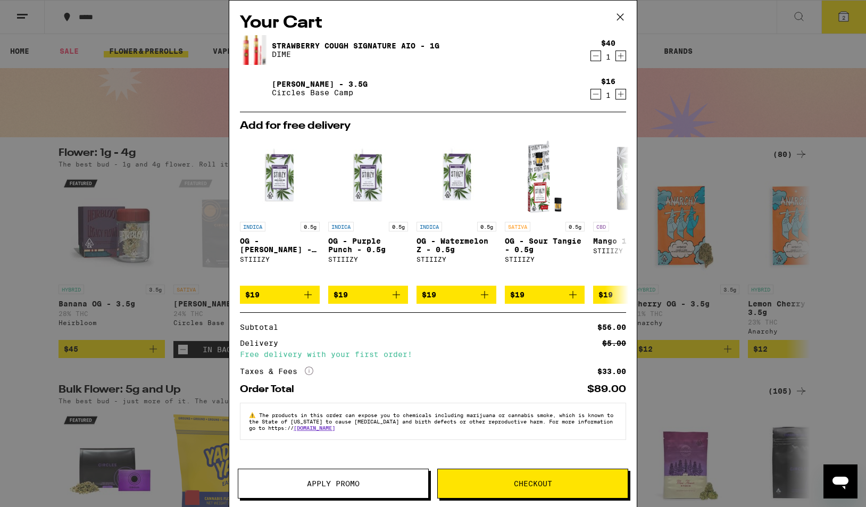
click at [515, 487] on span "Checkout" at bounding box center [533, 483] width 38 height 7
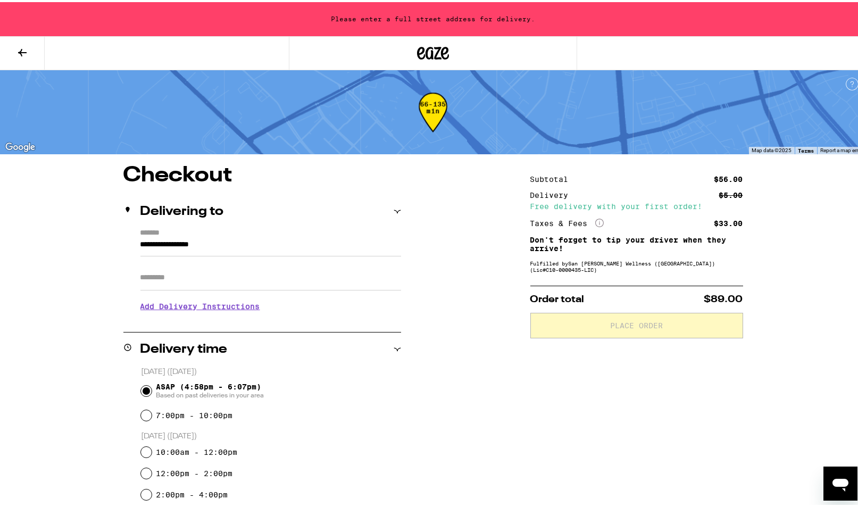
drag, startPoint x: 222, startPoint y: 84, endPoint x: 248, endPoint y: 89, distance: 27.1
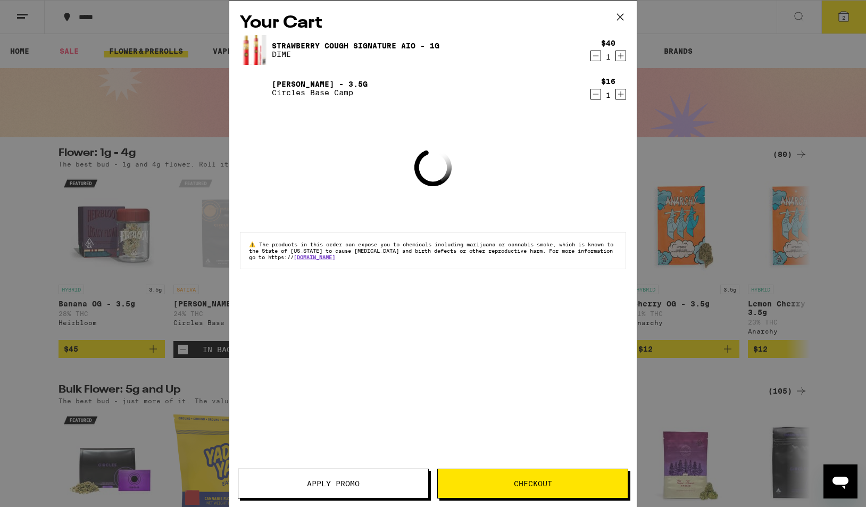
click at [589, 95] on div "$16 1" at bounding box center [606, 88] width 40 height 22
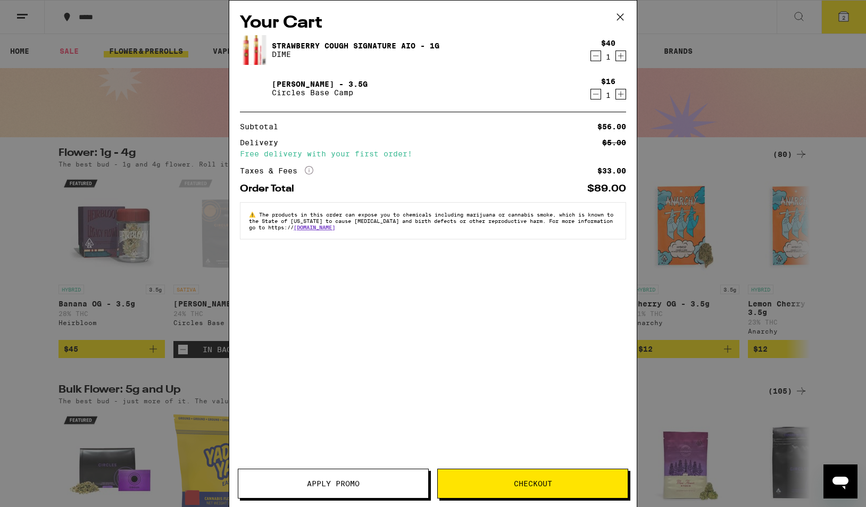
click at [594, 95] on icon "Decrement" at bounding box center [596, 94] width 10 height 13
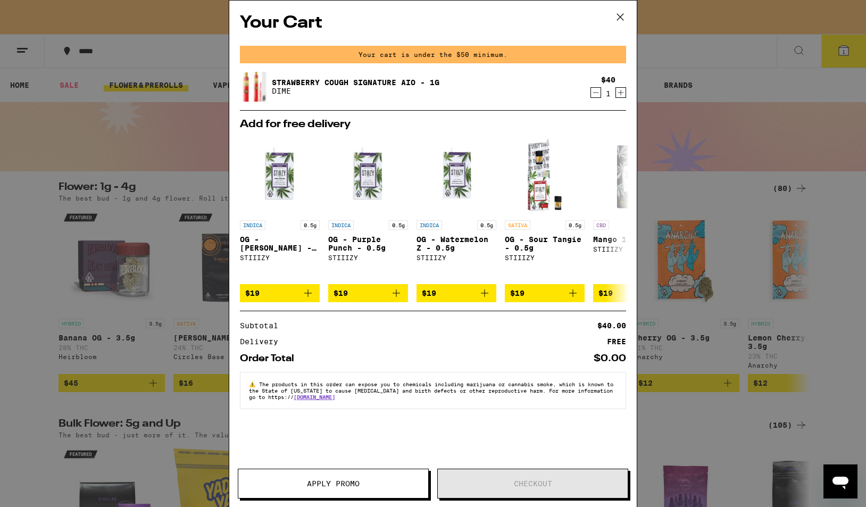
drag, startPoint x: 623, startPoint y: 21, endPoint x: 596, endPoint y: 224, distance: 205.1
click at [764, 223] on div "Your Cart Your cart is under the $50 minimum. Strawberry Cough Signature AIO - …" at bounding box center [433, 253] width 866 height 507
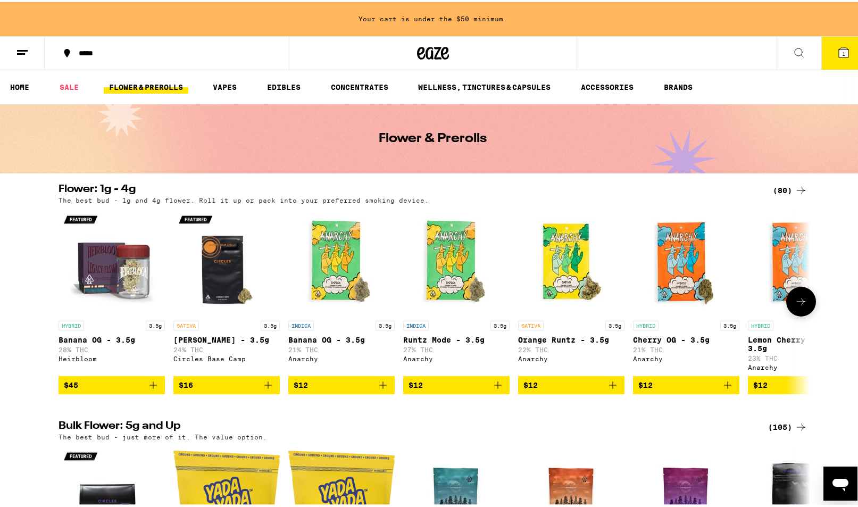
scroll to position [53, 0]
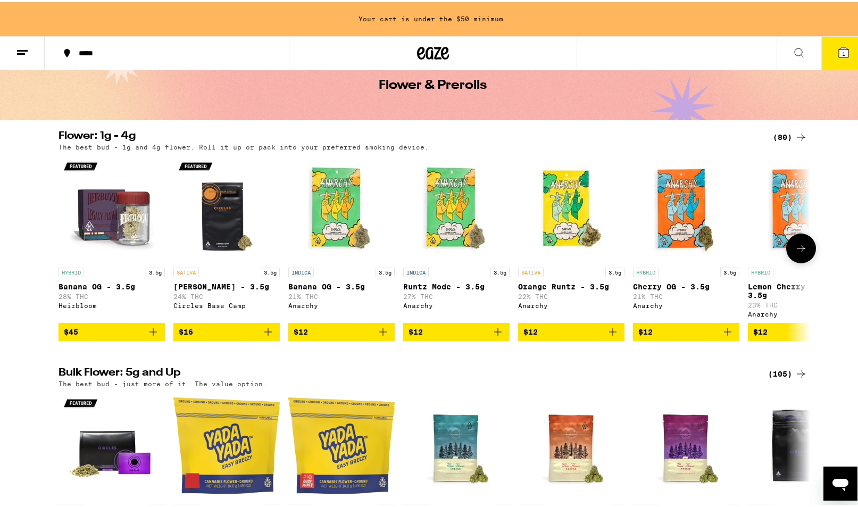
click at [795, 253] on icon at bounding box center [801, 246] width 13 height 13
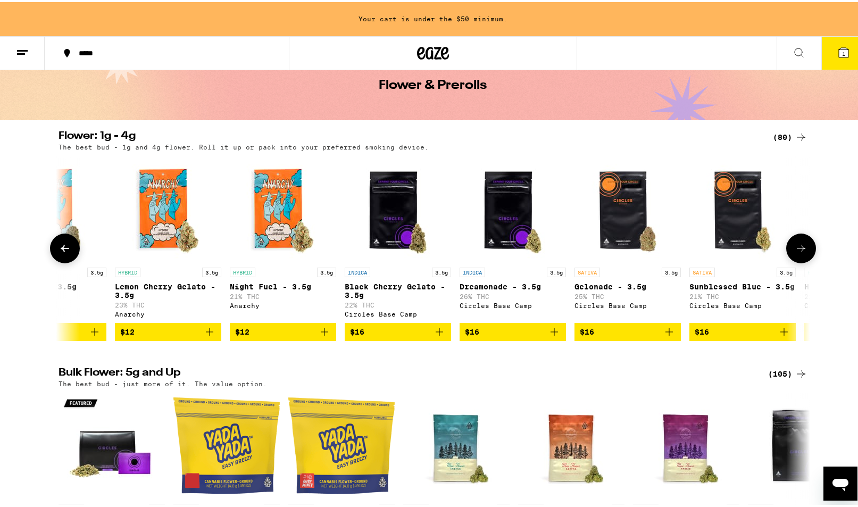
click at [795, 253] on icon at bounding box center [801, 246] width 13 height 13
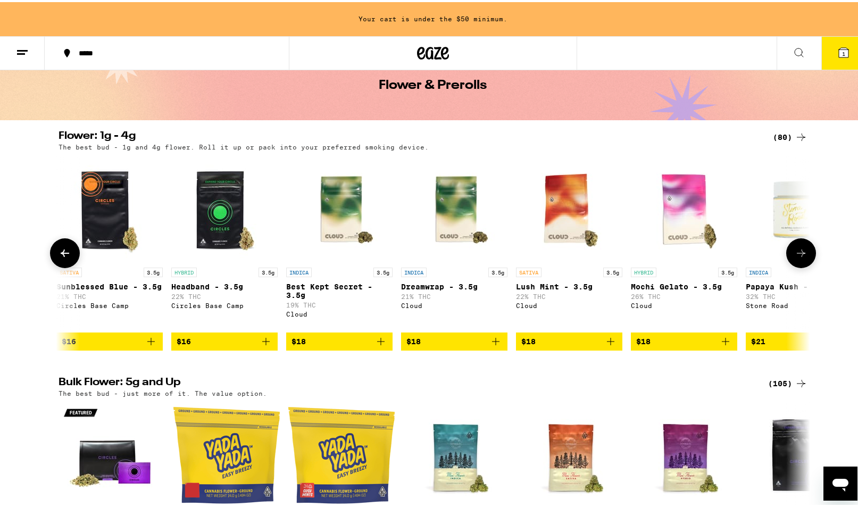
click at [796, 252] on icon at bounding box center [801, 251] width 13 height 13
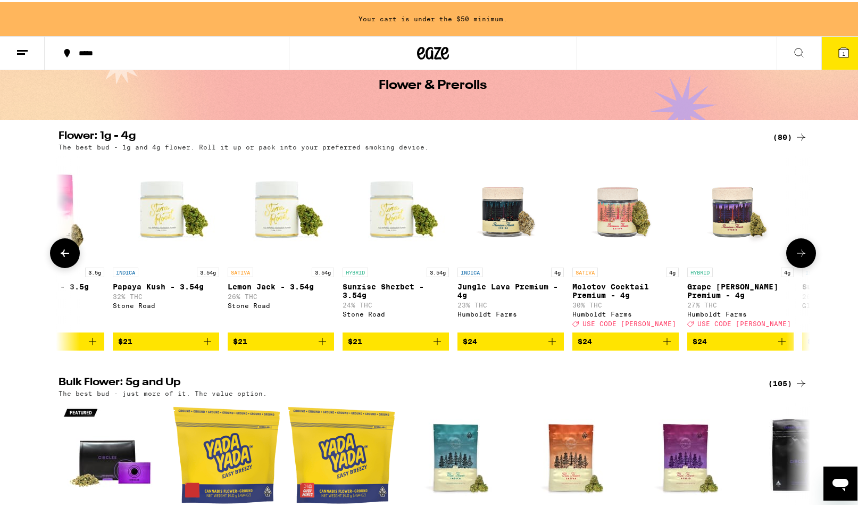
click at [796, 252] on icon at bounding box center [801, 251] width 13 height 13
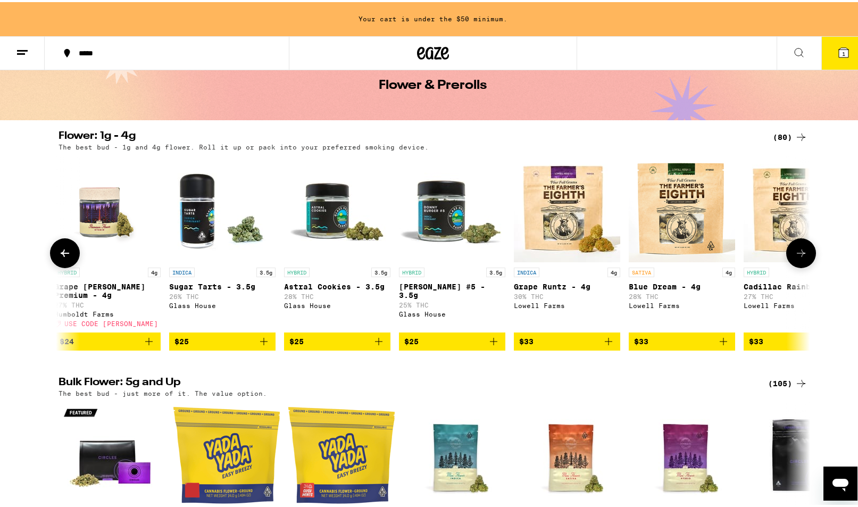
click at [796, 252] on icon at bounding box center [801, 251] width 13 height 13
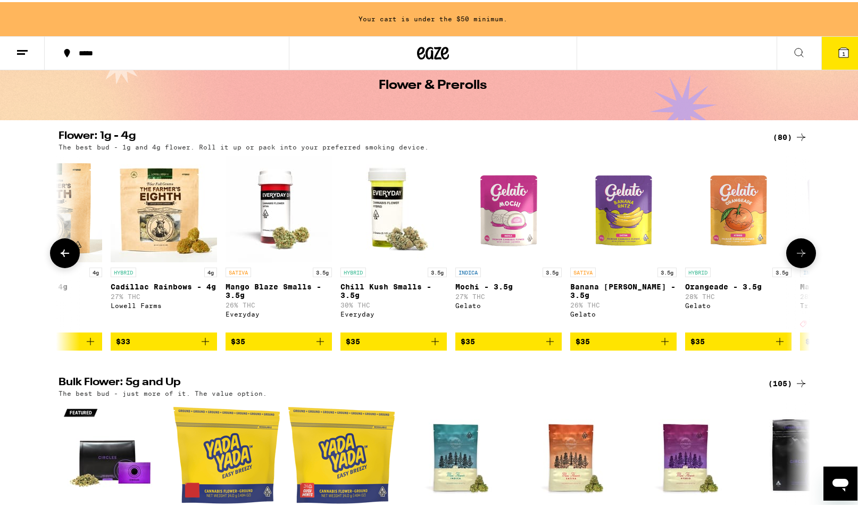
click at [797, 252] on icon at bounding box center [801, 251] width 13 height 13
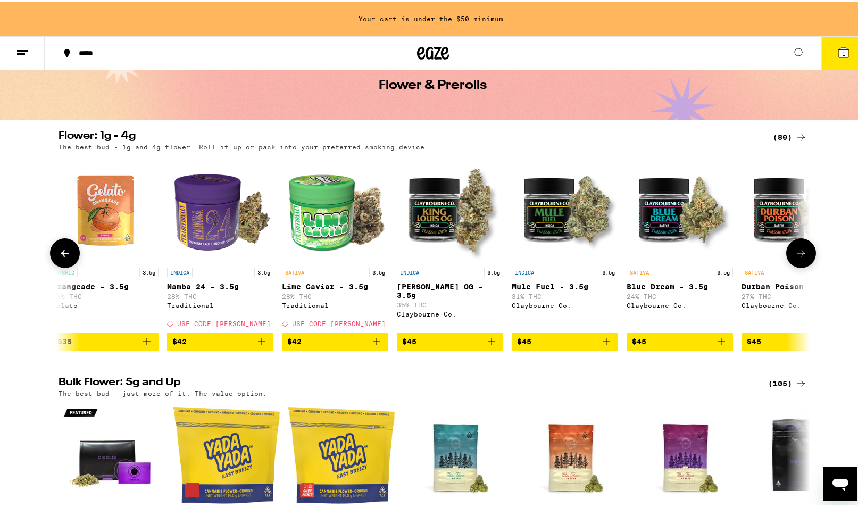
click at [800, 252] on icon at bounding box center [801, 251] width 13 height 13
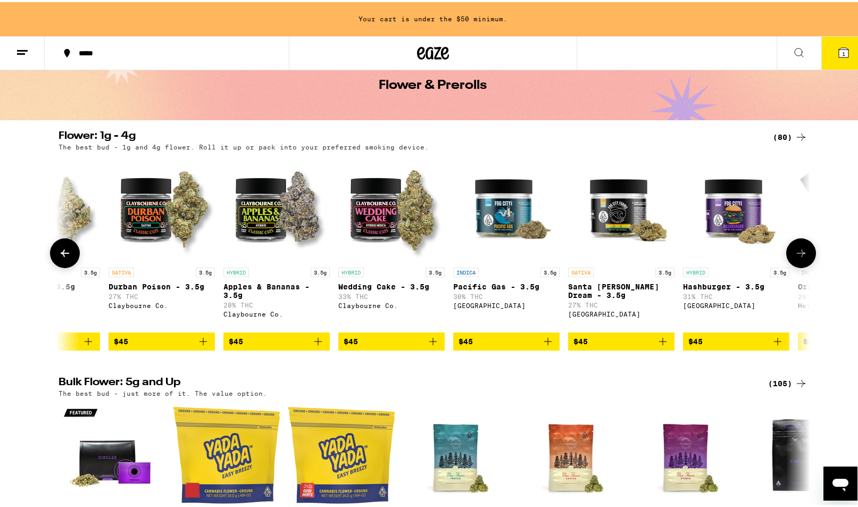
click at [800, 252] on icon at bounding box center [801, 251] width 13 height 13
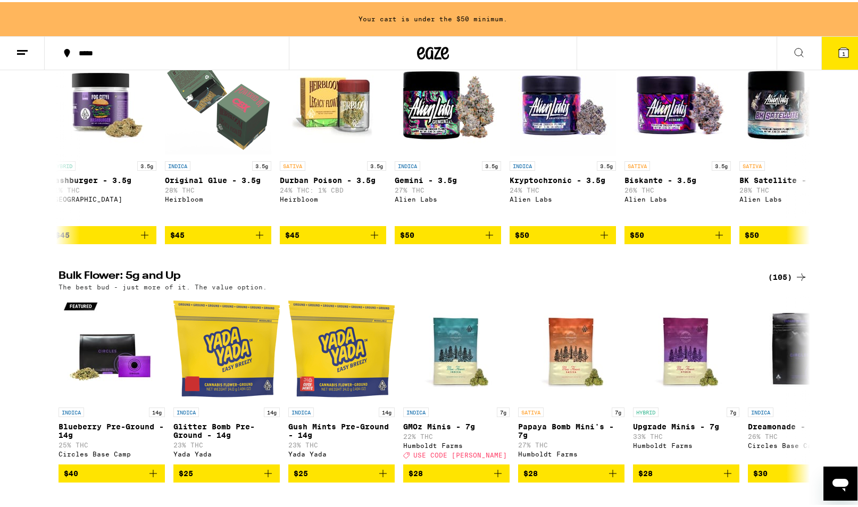
scroll to position [0, 0]
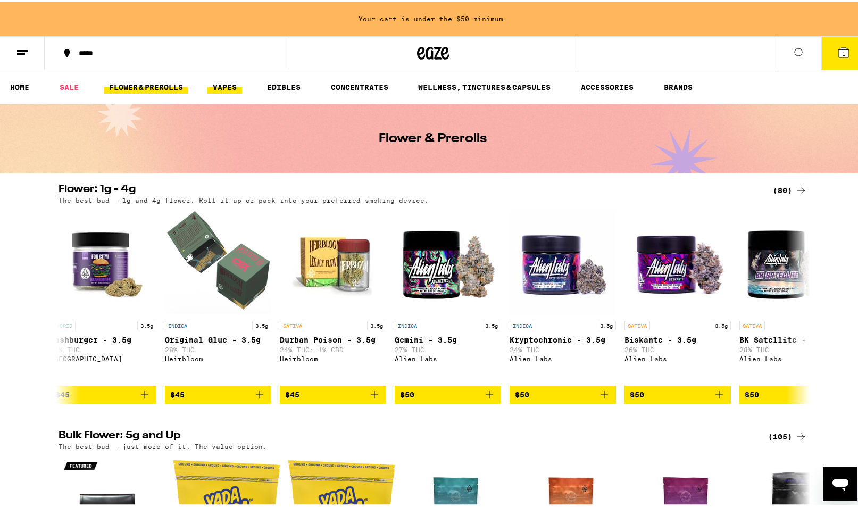
click at [226, 86] on link "VAPES" at bounding box center [224, 85] width 35 height 13
click at [226, 89] on link "VAPES" at bounding box center [224, 85] width 35 height 13
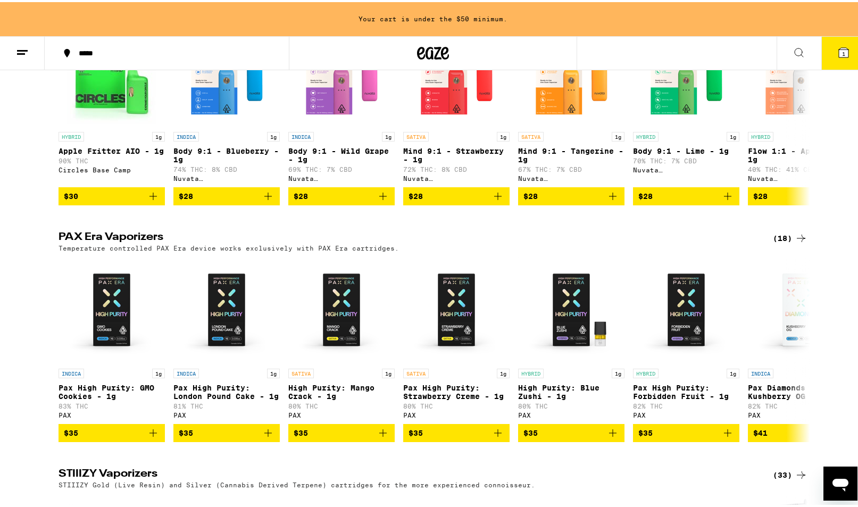
scroll to position [213, 0]
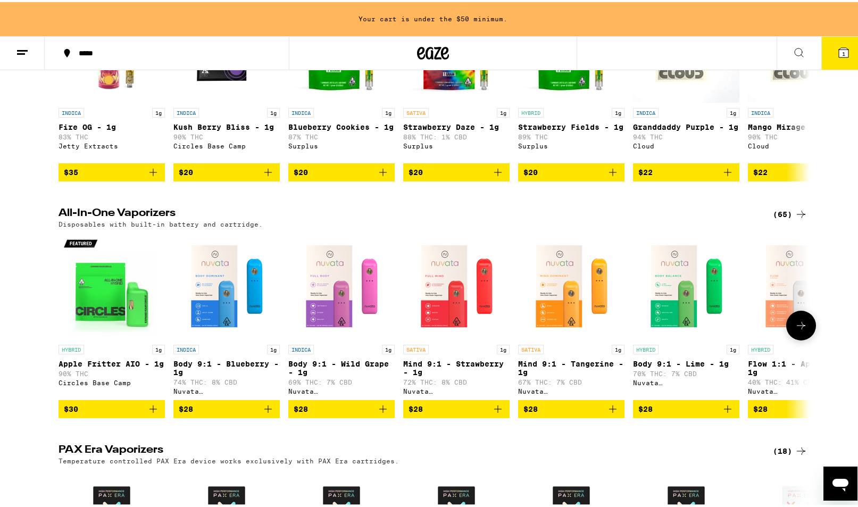
click at [804, 338] on button at bounding box center [801, 324] width 30 height 30
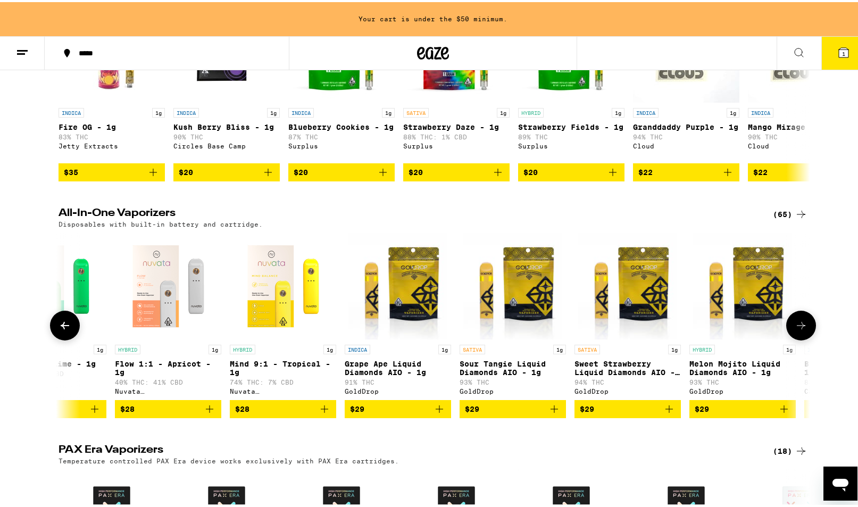
click at [804, 338] on button at bounding box center [801, 324] width 30 height 30
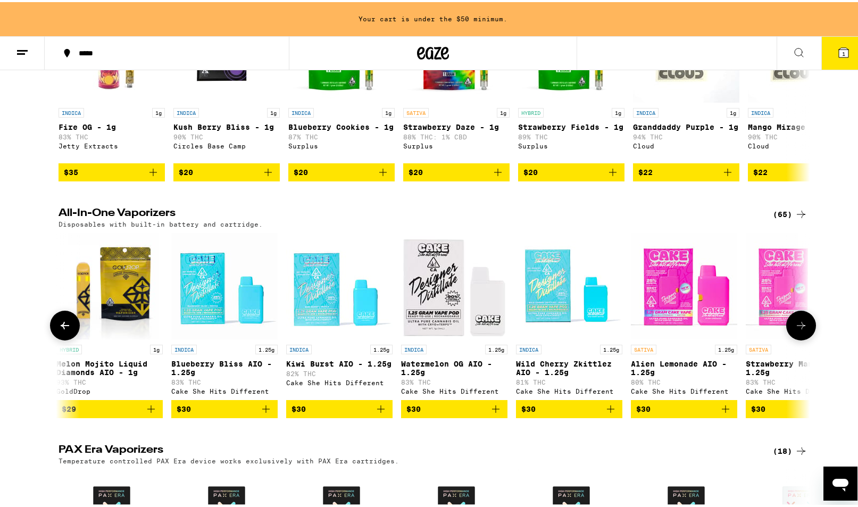
click at [804, 338] on button at bounding box center [801, 324] width 30 height 30
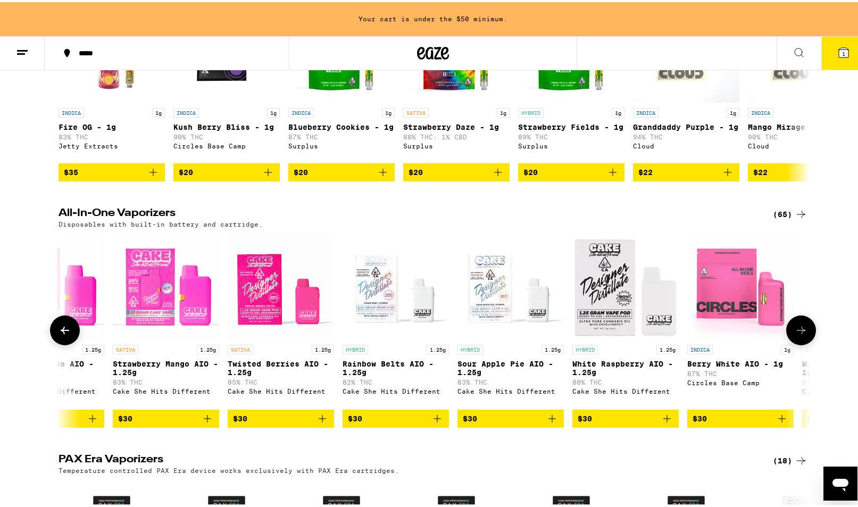
click at [804, 343] on button at bounding box center [801, 328] width 30 height 30
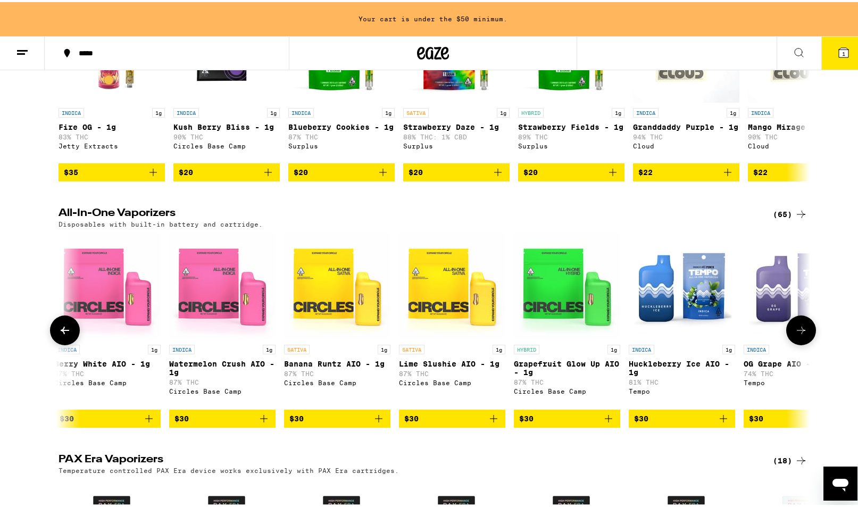
click at [804, 342] on button at bounding box center [801, 328] width 30 height 30
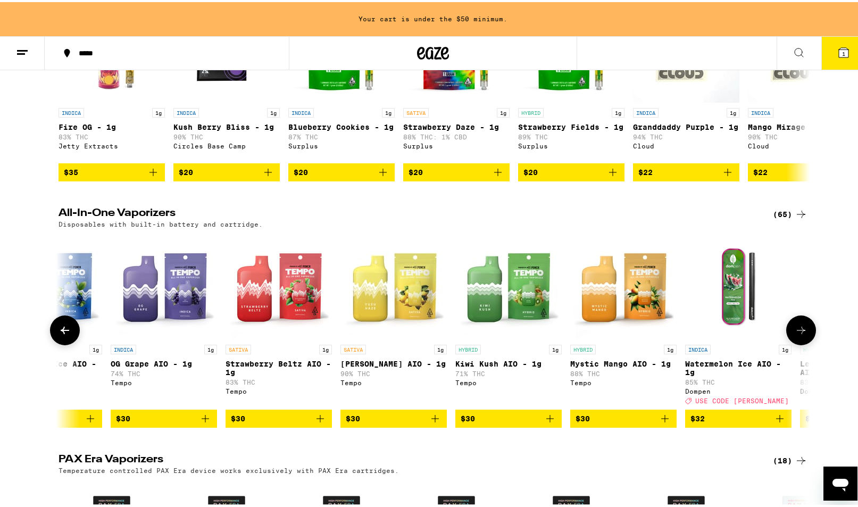
click at [804, 342] on button at bounding box center [801, 328] width 30 height 30
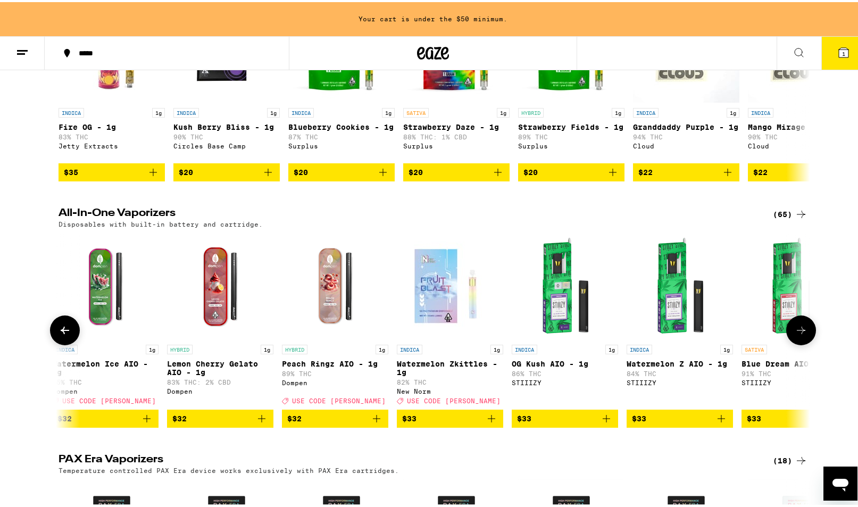
click at [804, 342] on button at bounding box center [801, 328] width 30 height 30
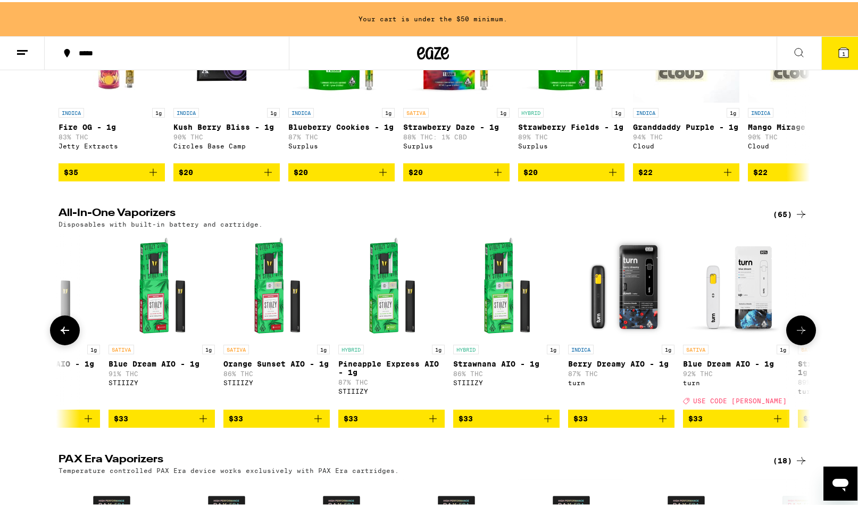
click at [808, 334] on button at bounding box center [801, 328] width 30 height 30
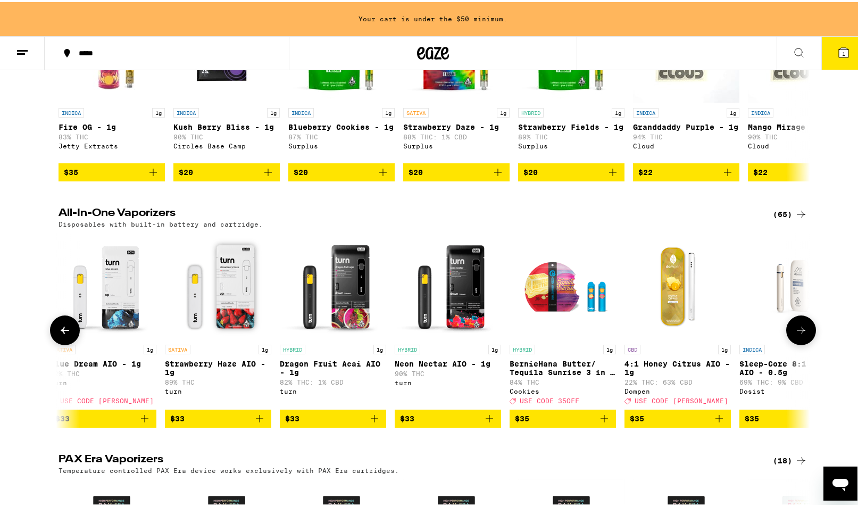
click at [808, 334] on button at bounding box center [801, 328] width 30 height 30
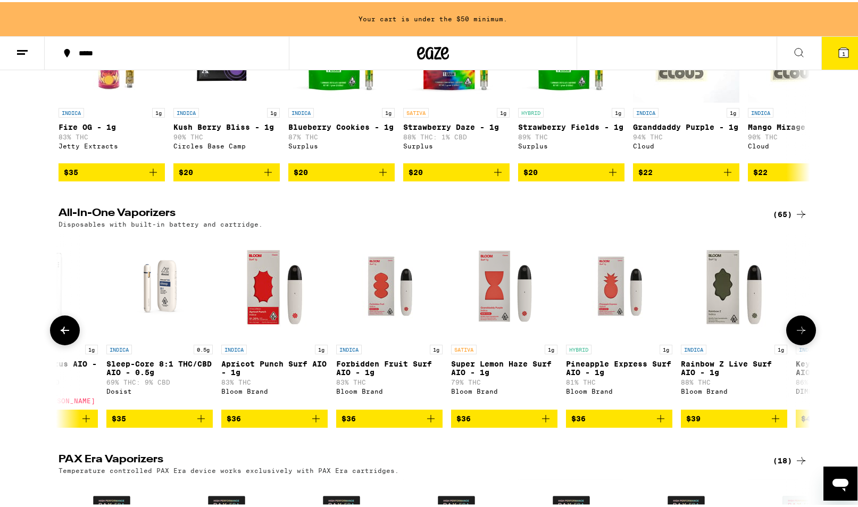
click at [808, 334] on button at bounding box center [801, 328] width 30 height 30
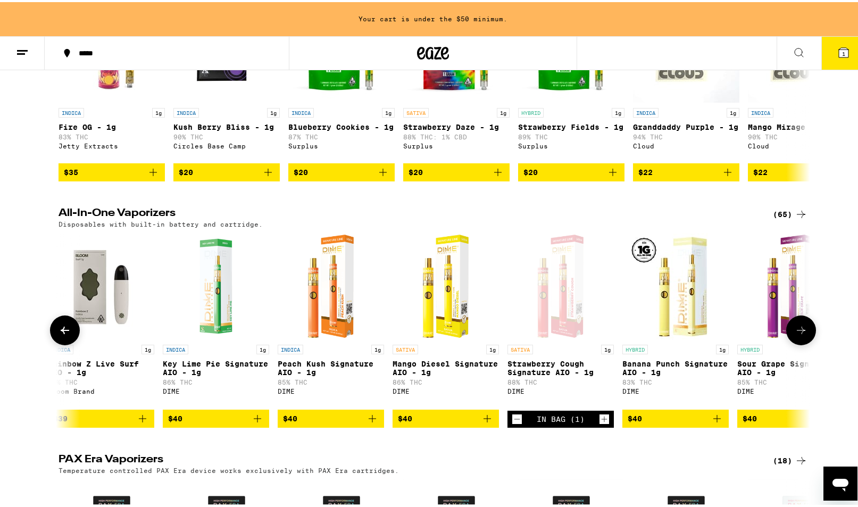
click at [808, 334] on button at bounding box center [801, 328] width 30 height 30
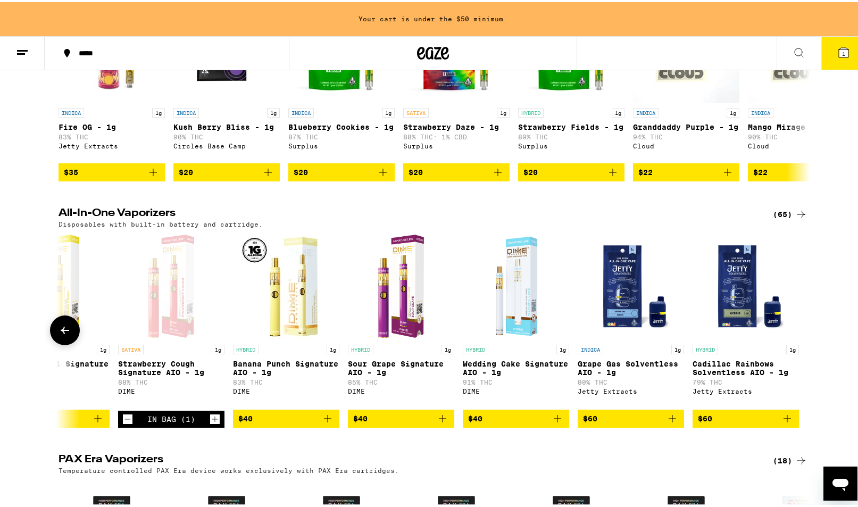
click at [809, 334] on div at bounding box center [801, 328] width 30 height 30
click at [810, 333] on div at bounding box center [801, 328] width 30 height 30
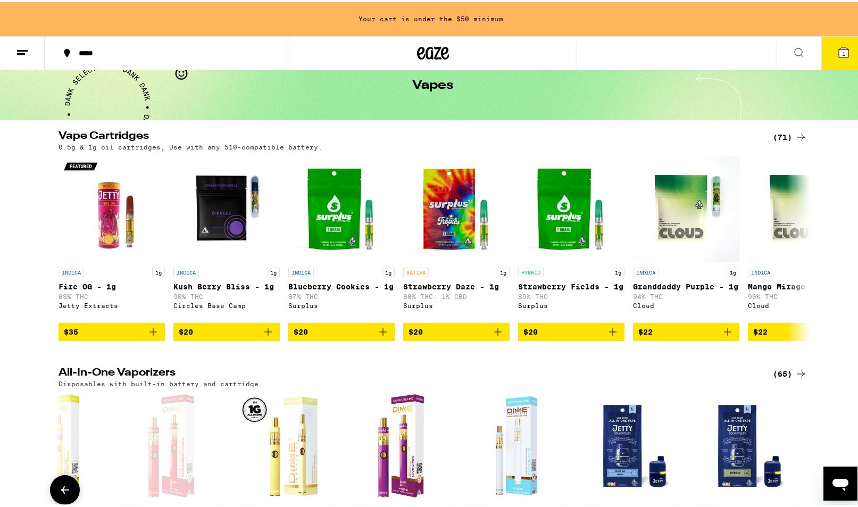
scroll to position [0, 0]
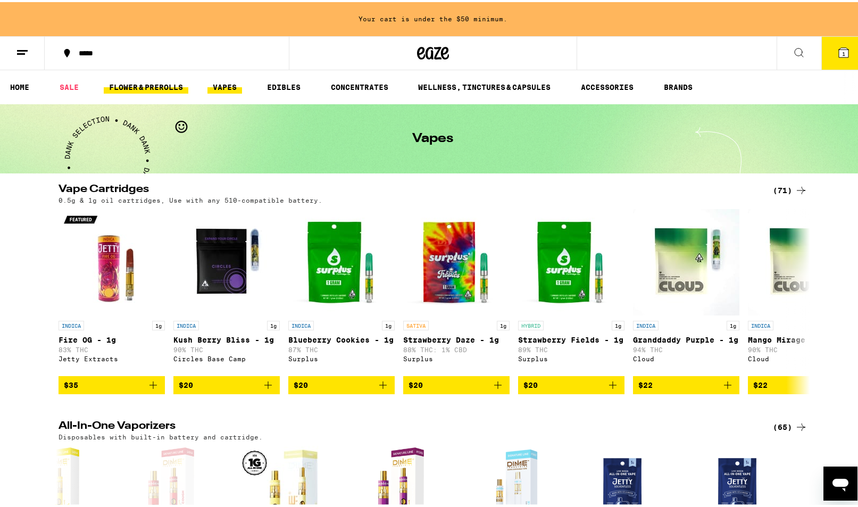
click at [142, 83] on link "FLOWER & PREROLLS" at bounding box center [146, 85] width 85 height 13
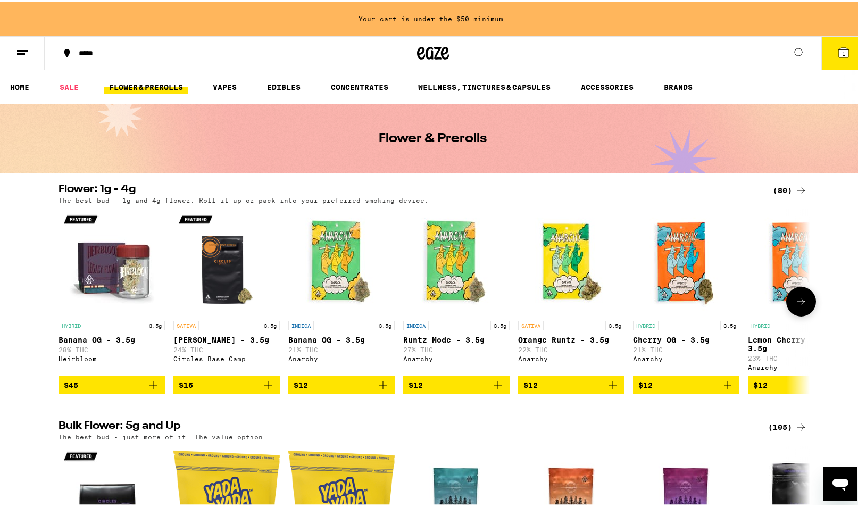
drag, startPoint x: 664, startPoint y: 389, endPoint x: 705, endPoint y: 359, distance: 50.9
click at [688, 263] on img "Open page for Cherry OG - 3.5g from Anarchy" at bounding box center [686, 260] width 106 height 106
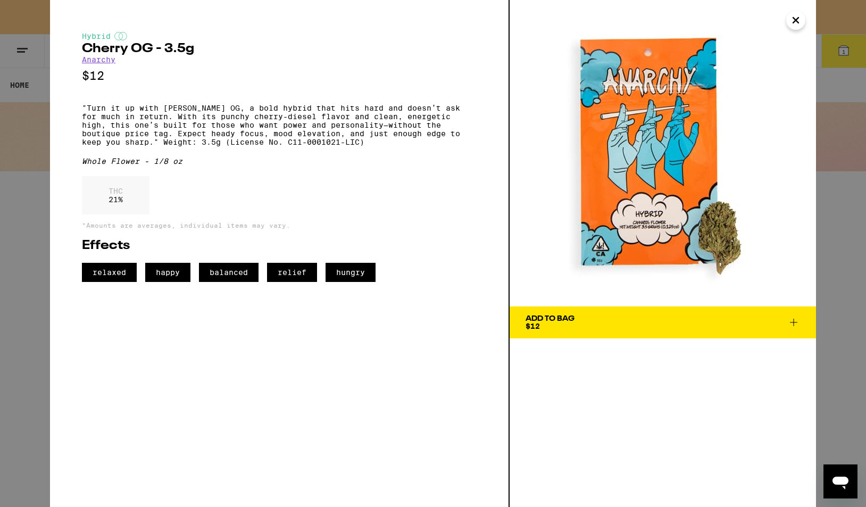
click at [702, 320] on span "Add To Bag $12" at bounding box center [663, 322] width 274 height 15
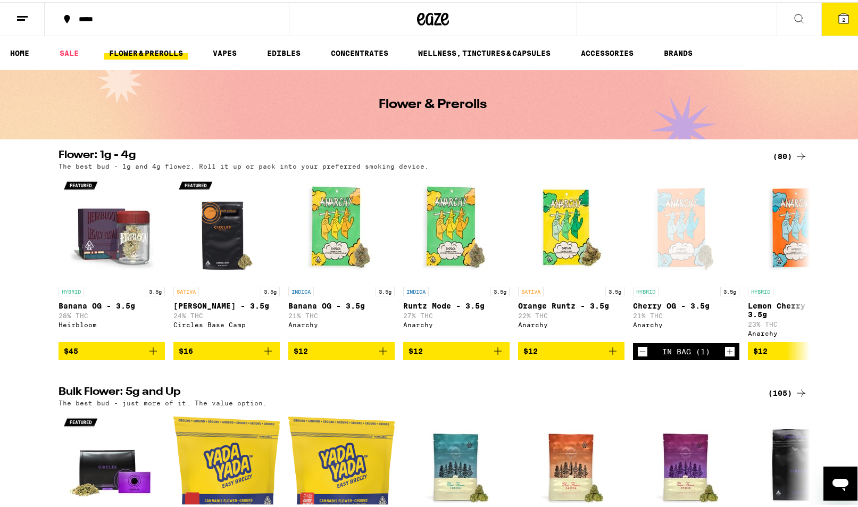
click at [837, 22] on icon at bounding box center [843, 16] width 13 height 13
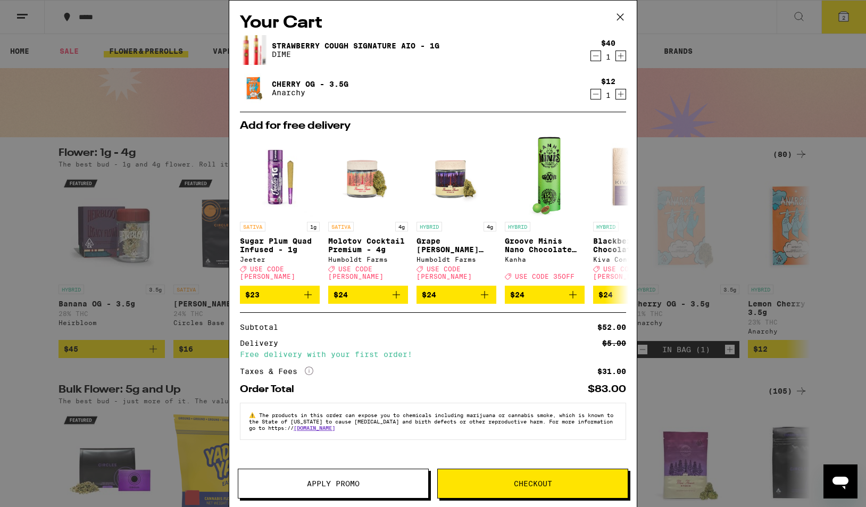
click at [513, 484] on span "Checkout" at bounding box center [533, 483] width 190 height 7
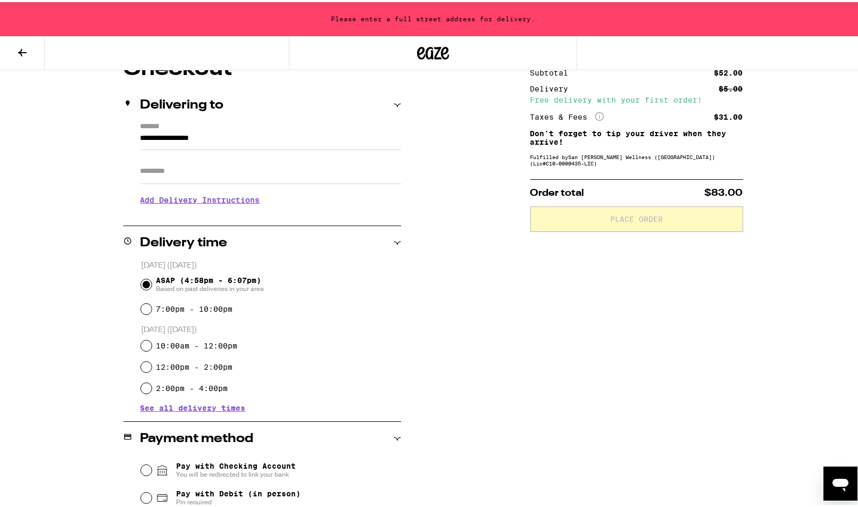
scroll to position [160, 0]
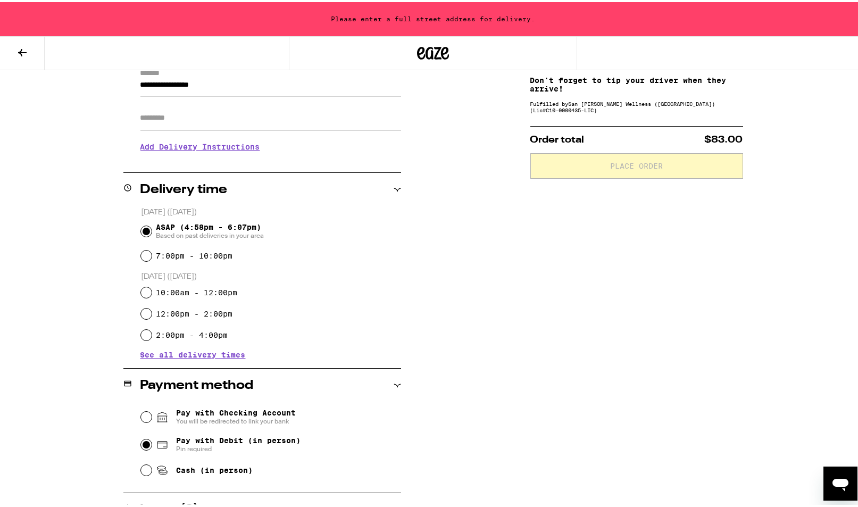
click at [141, 441] on input "Pay with Debit (in person) Pin required" at bounding box center [146, 442] width 11 height 11
radio input "true"
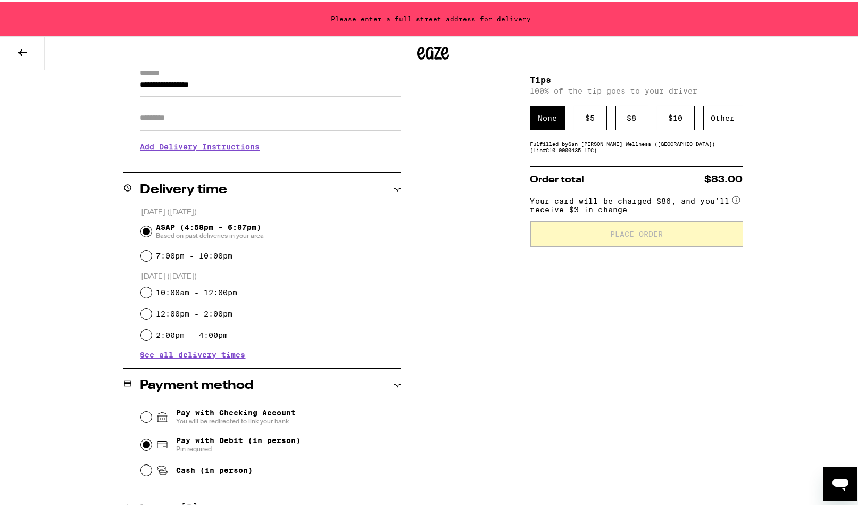
scroll to position [53, 0]
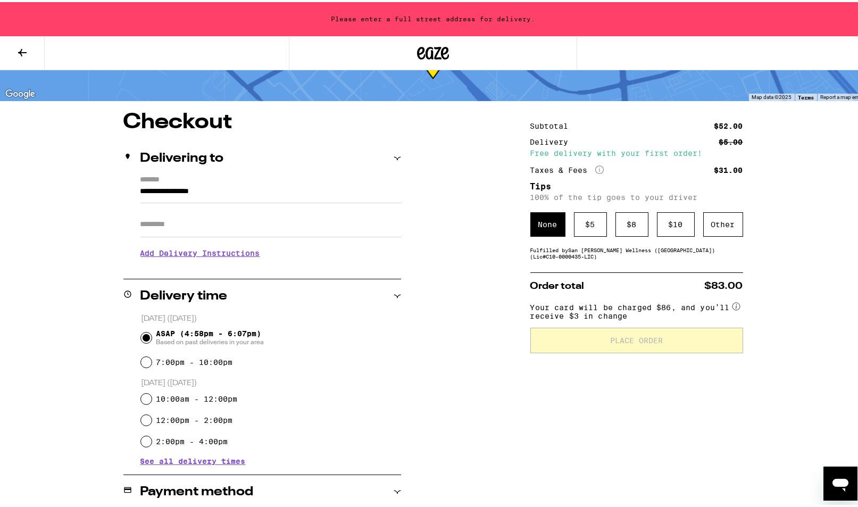
click at [242, 180] on label "*******" at bounding box center [270, 178] width 261 height 10
click at [242, 183] on input "**********" at bounding box center [270, 192] width 261 height 18
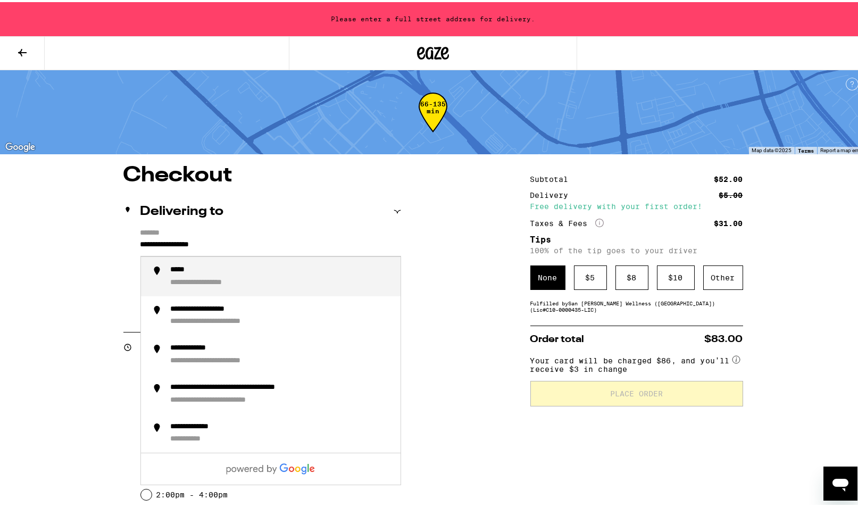
click at [252, 231] on label "*******" at bounding box center [270, 232] width 261 height 10
click at [252, 236] on input "**********" at bounding box center [270, 245] width 261 height 18
drag, startPoint x: 249, startPoint y: 238, endPoint x: 42, endPoint y: 255, distance: 207.6
click at [51, 256] on div "**********" at bounding box center [433, 462] width 766 height 599
click at [223, 278] on div "**********" at bounding box center [281, 274] width 221 height 22
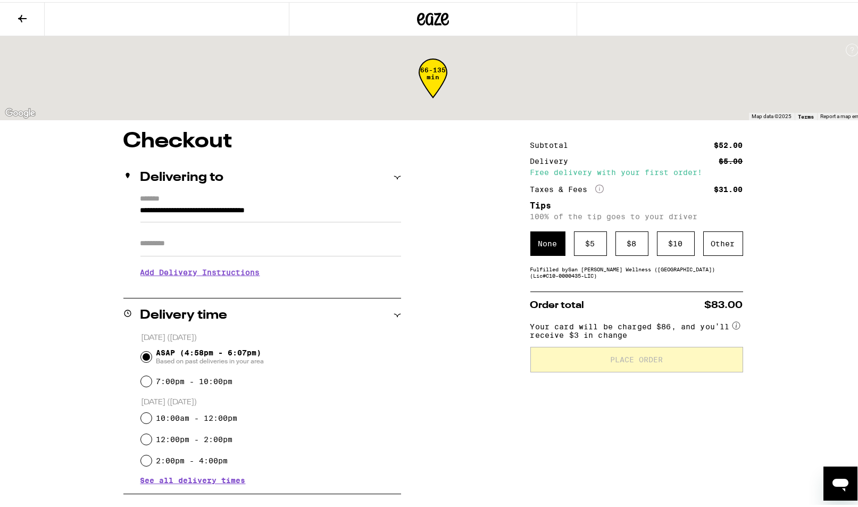
type input "**********"
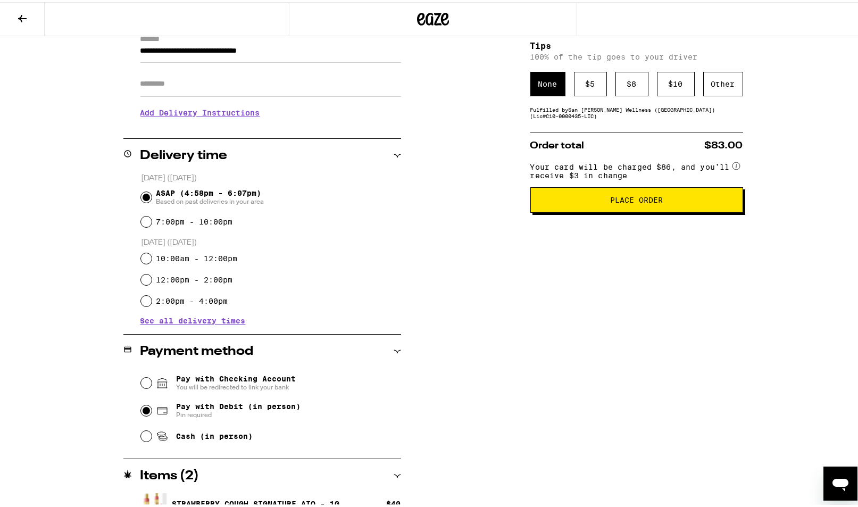
scroll to position [221, 0]
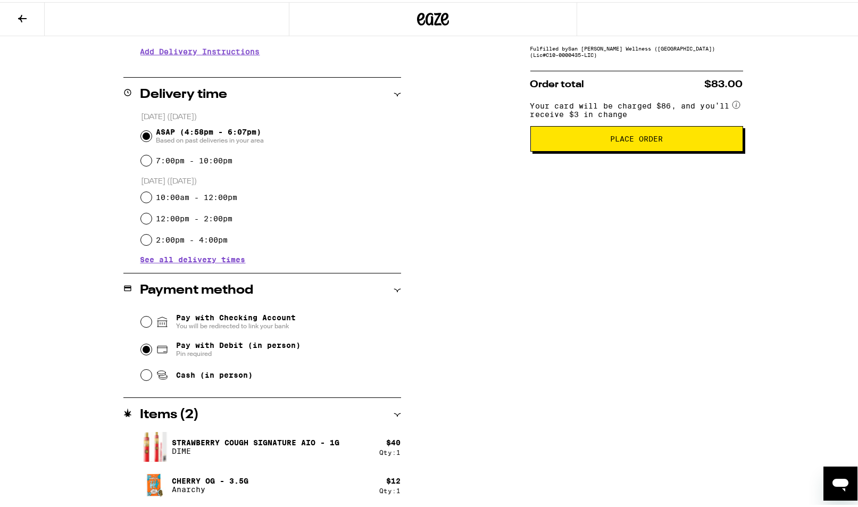
click at [591, 140] on span "Place Order" at bounding box center [636, 136] width 195 height 7
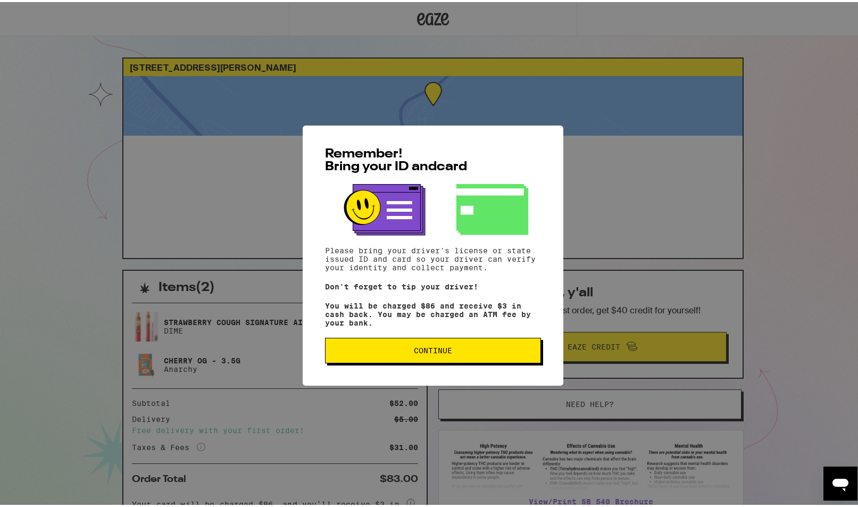
click at [395, 357] on button "Continue" at bounding box center [433, 349] width 216 height 26
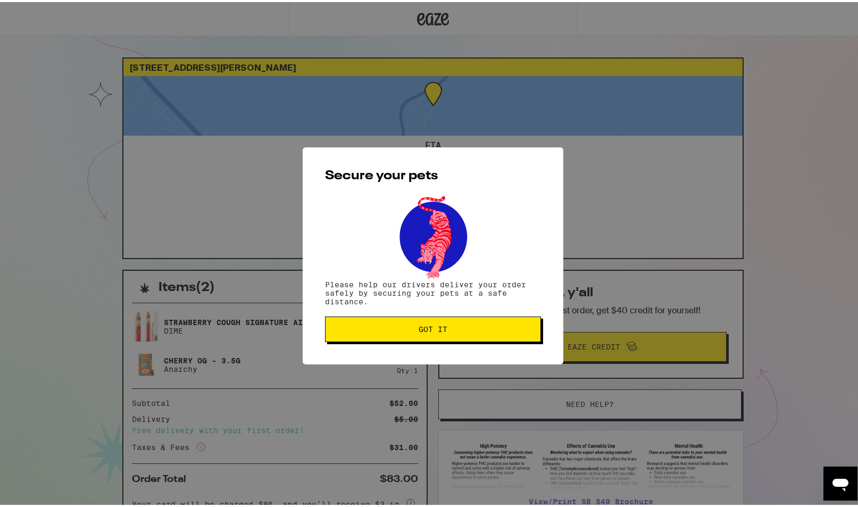
click at [442, 330] on span "Got it" at bounding box center [433, 326] width 29 height 7
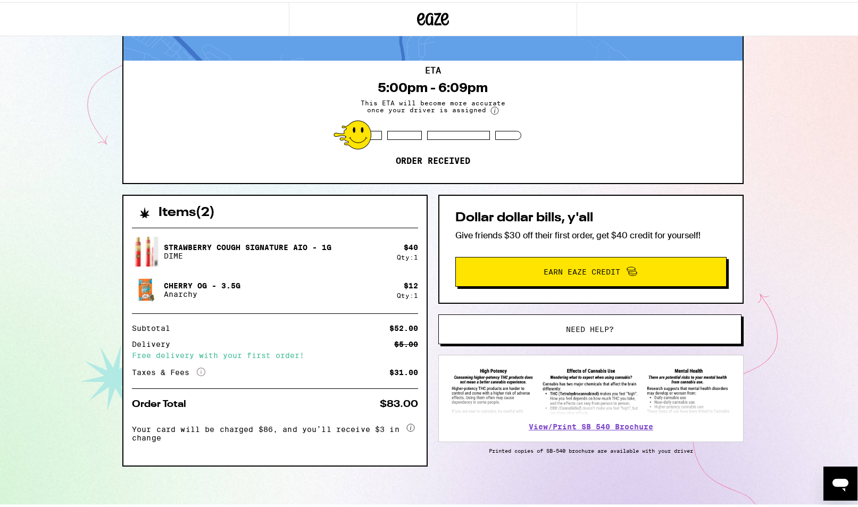
scroll to position [24, 0]
